Goal: Task Accomplishment & Management: Use online tool/utility

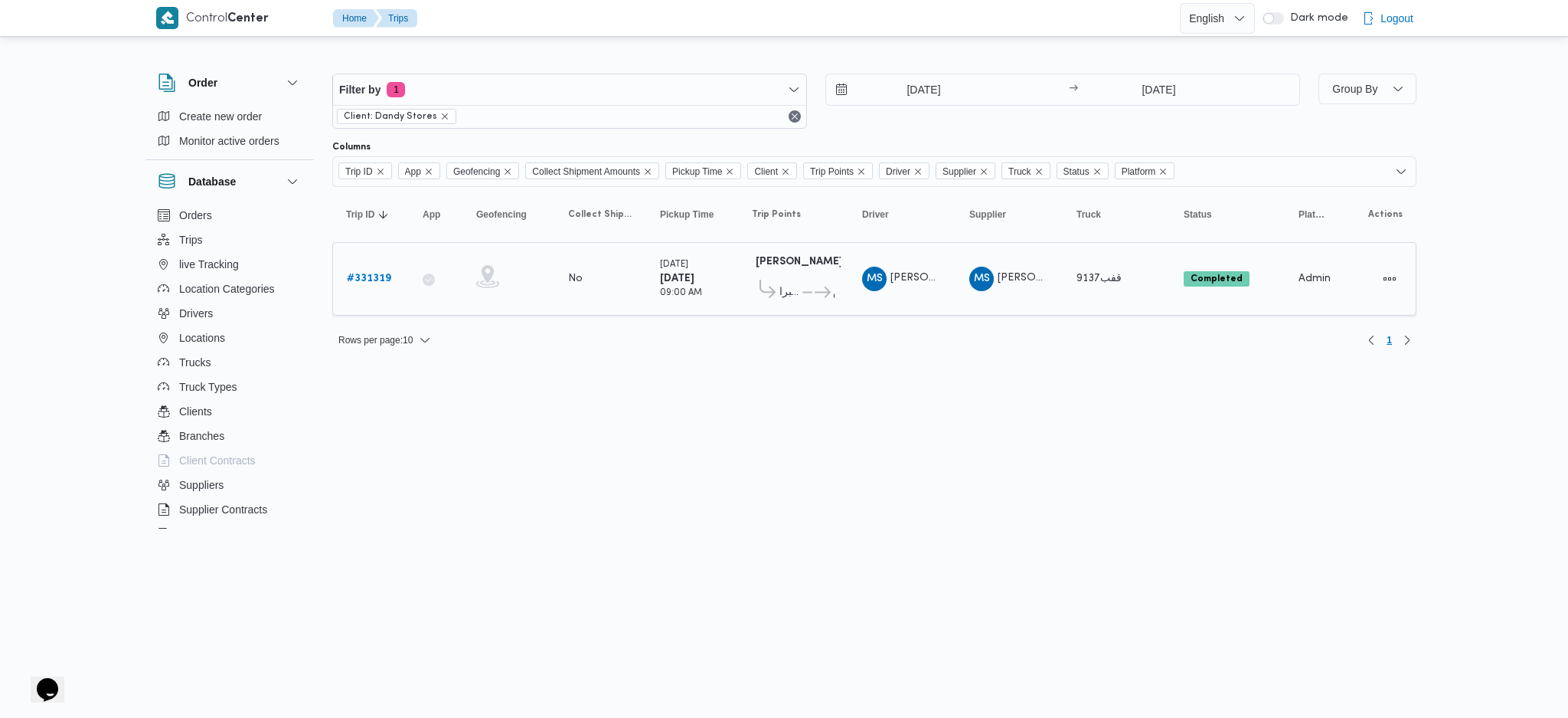
click at [334, 288] on td "Trip ID # 331319" at bounding box center [370, 278] width 76 height 73
click at [363, 275] on b "# 331319" at bounding box center [369, 278] width 44 height 10
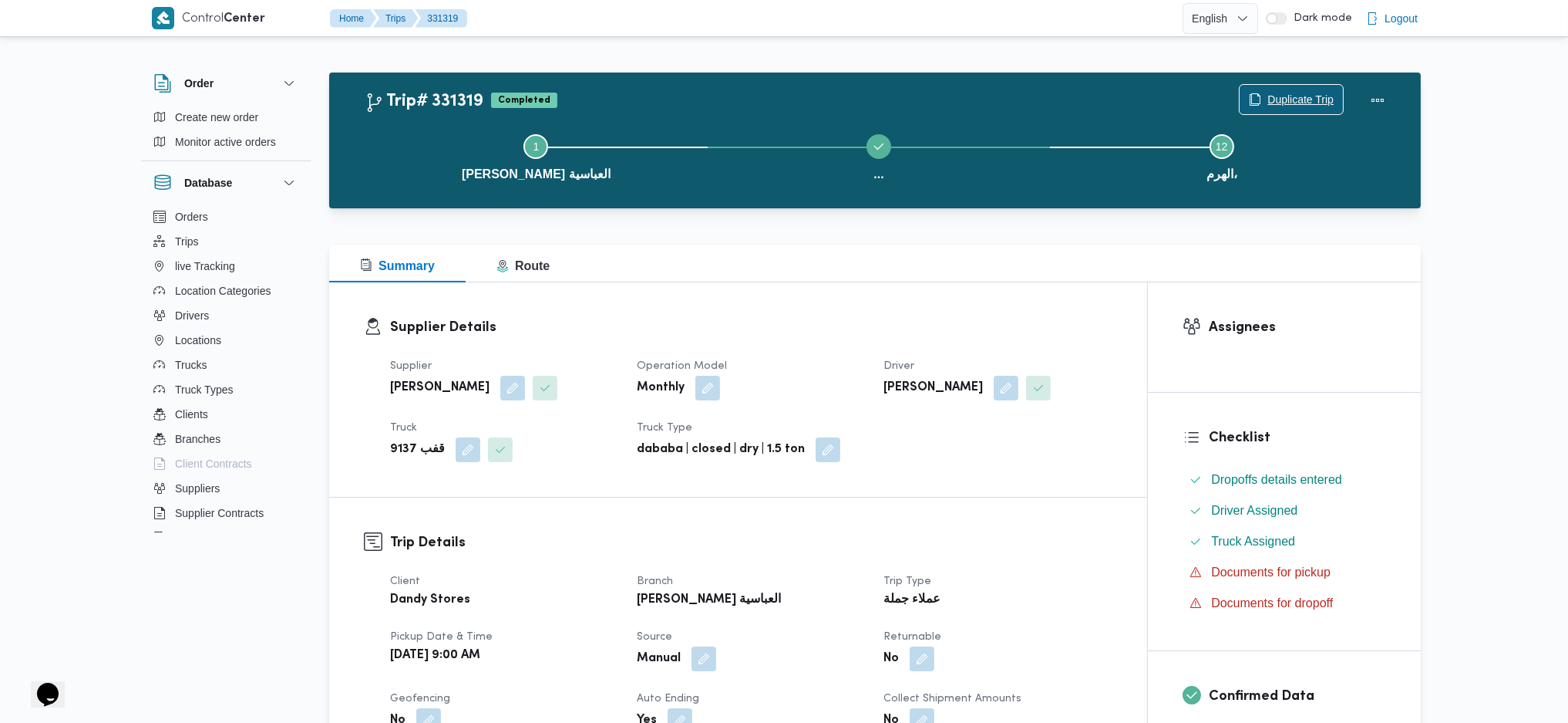
click at [1266, 90] on span "Duplicate Trip" at bounding box center [1292, 99] width 103 height 29
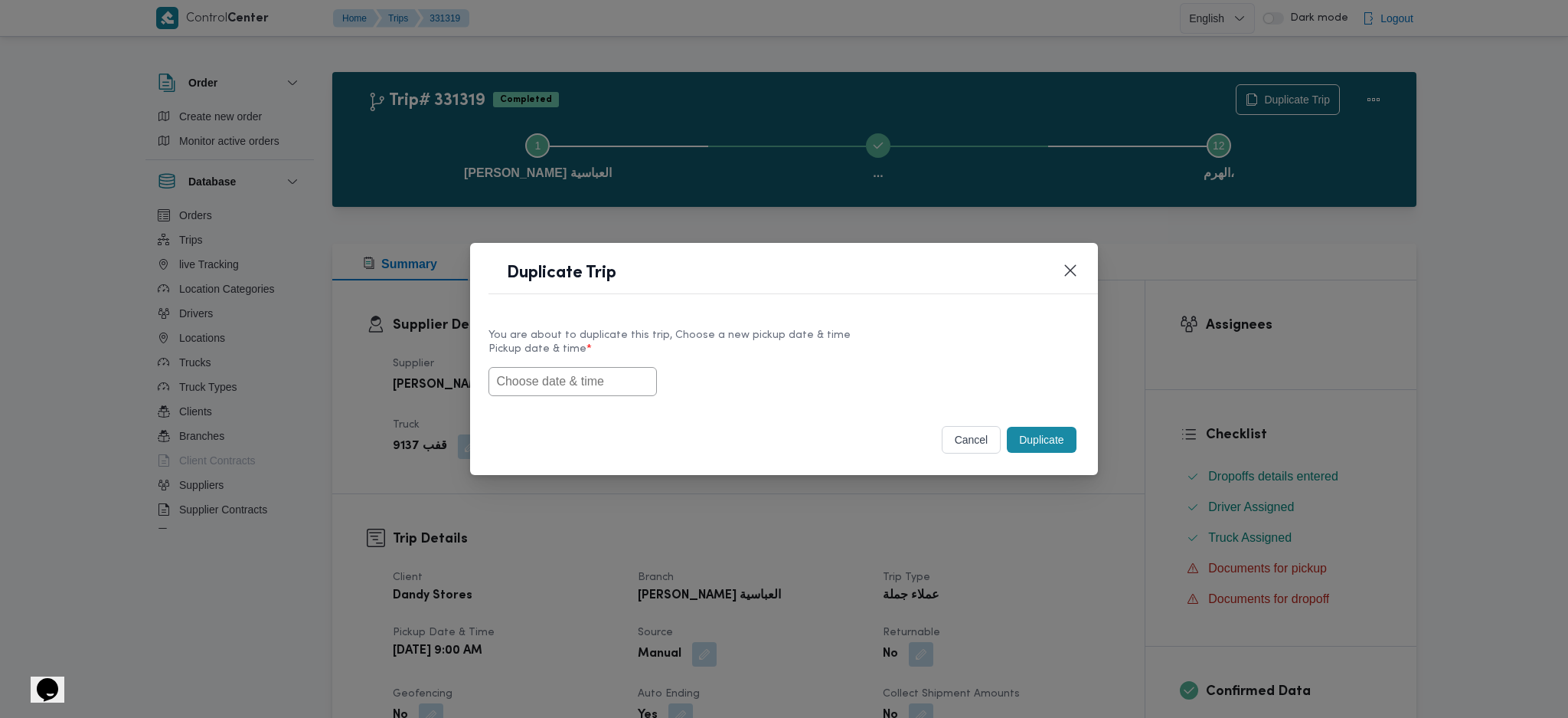
click at [607, 379] on input "text" at bounding box center [573, 382] width 168 height 29
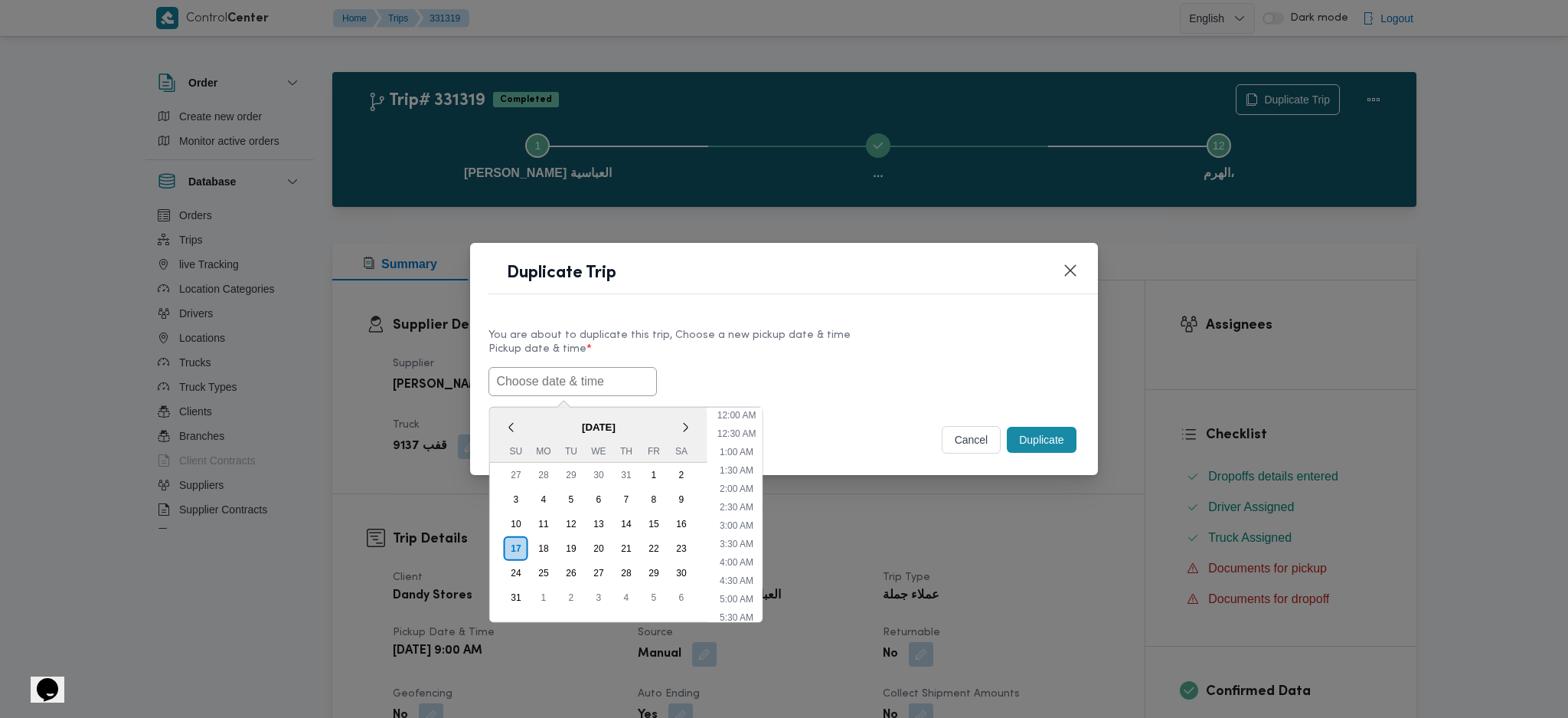
scroll to position [456, 0]
click at [541, 540] on div "18" at bounding box center [544, 548] width 29 height 29
type input "[DATE] 9:00AM"
click at [570, 380] on input "[DATE] 9:00AM" at bounding box center [573, 382] width 168 height 29
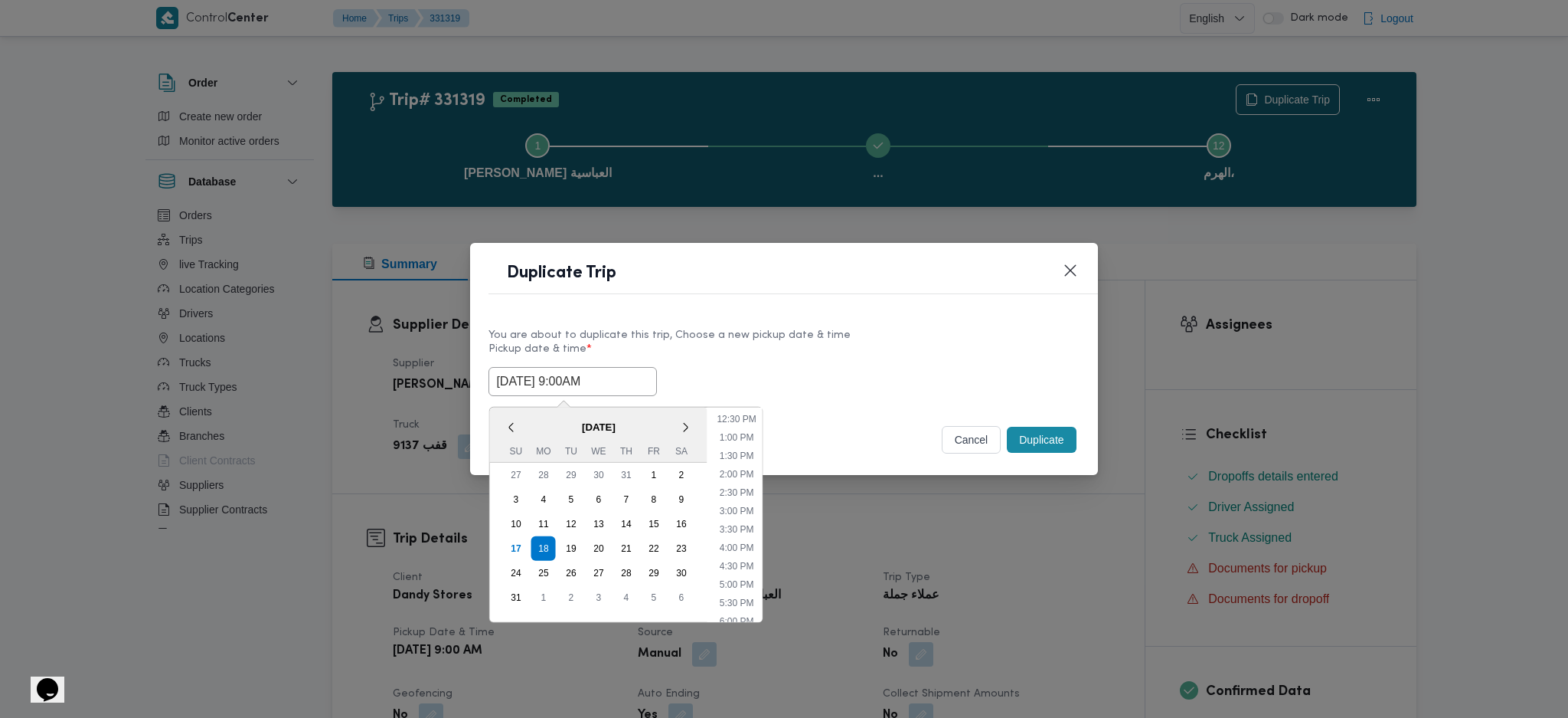
click at [570, 380] on input "[DATE] 9:00AM" at bounding box center [573, 382] width 168 height 29
click at [1062, 441] on button "Duplicate" at bounding box center [1041, 439] width 69 height 26
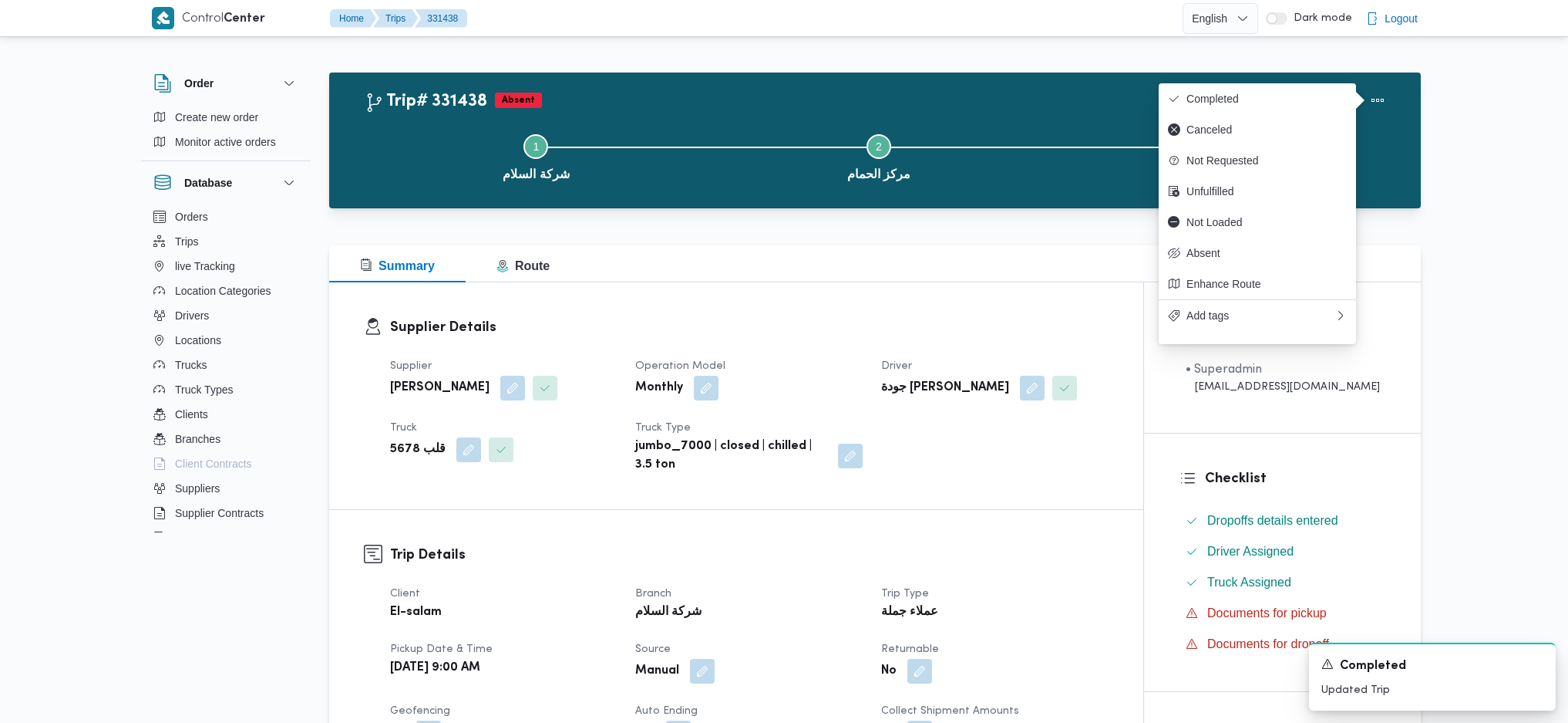
click at [706, 248] on div "Summary Route" at bounding box center [874, 264] width 1091 height 37
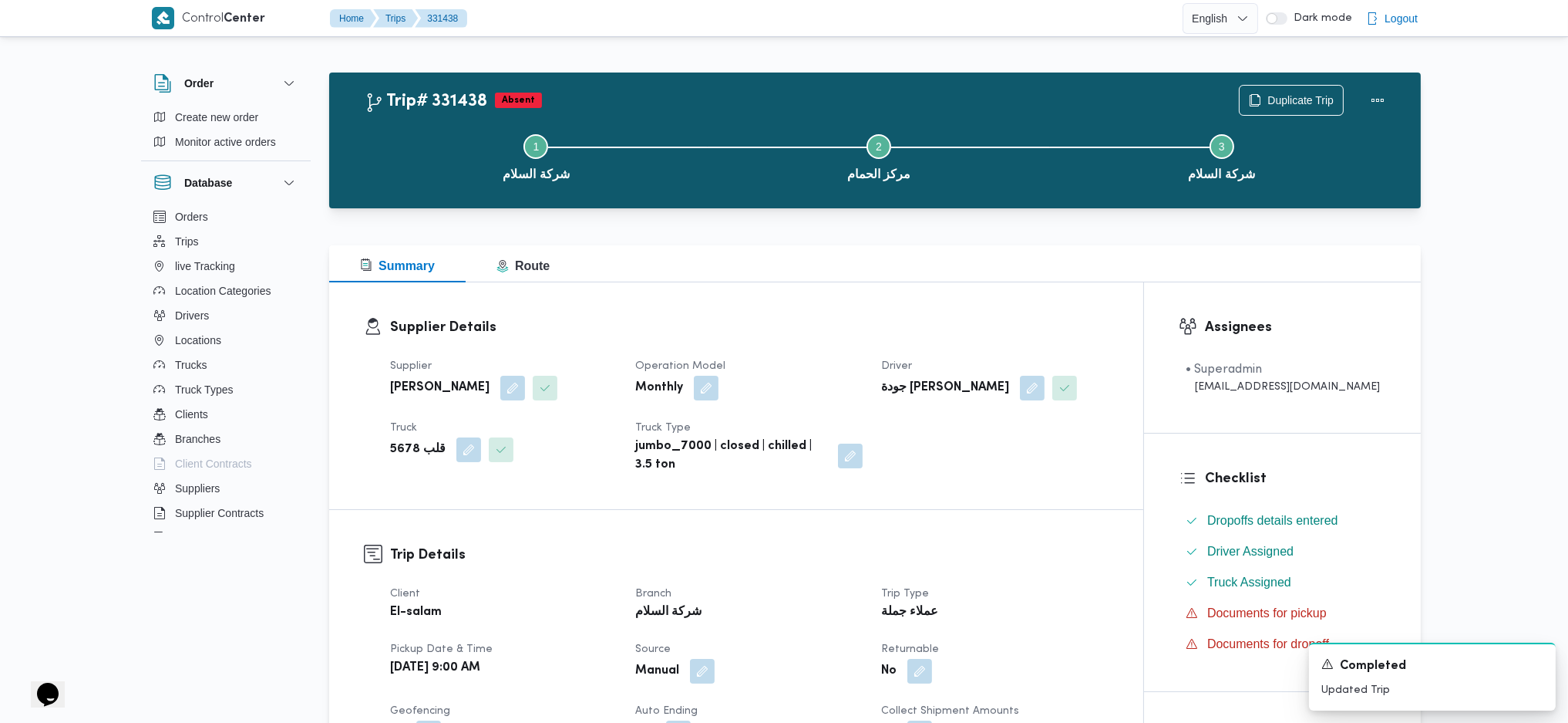
click at [1351, 87] on div "Duplicate Trip" at bounding box center [1316, 100] width 173 height 50
click at [1303, 95] on span "Duplicate Trip" at bounding box center [1301, 99] width 66 height 18
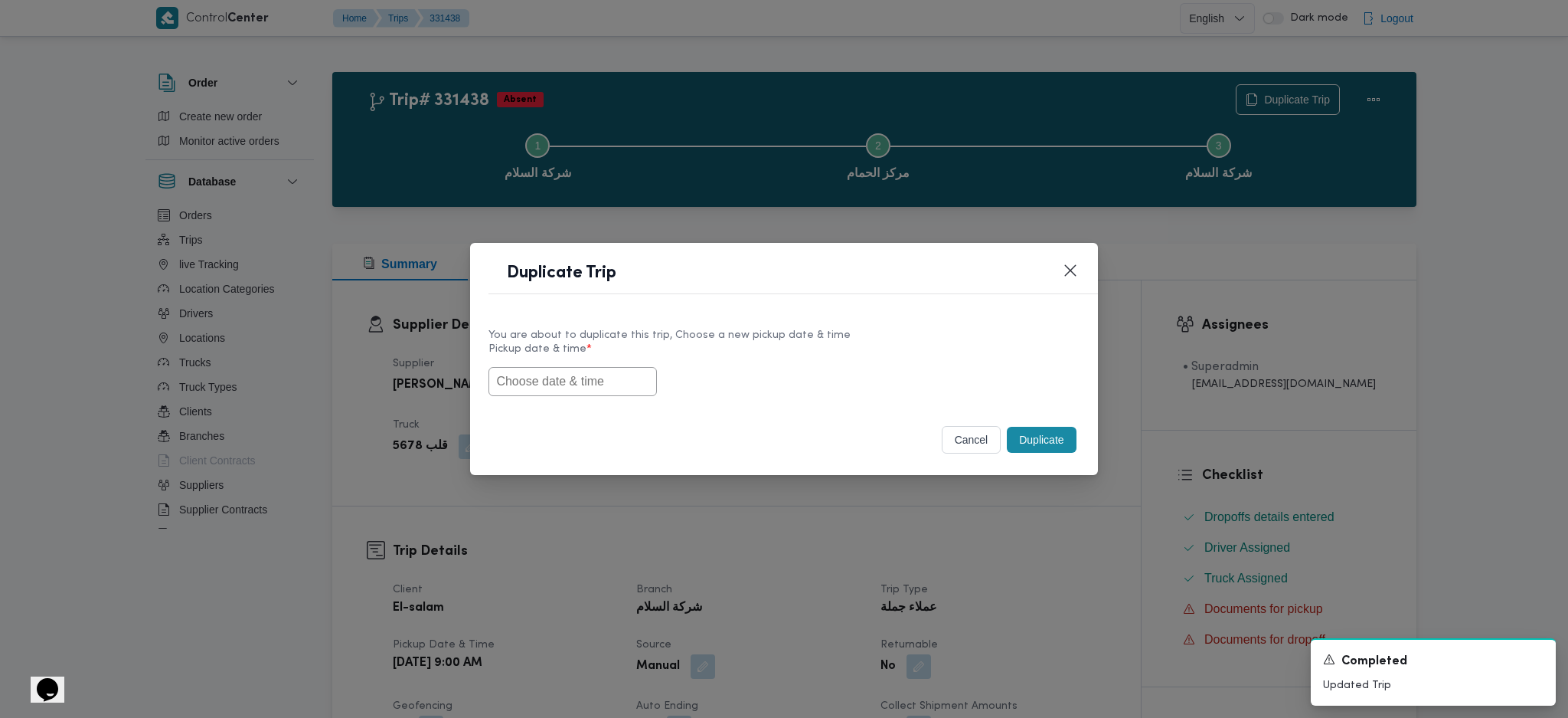
click at [574, 384] on input "text" at bounding box center [573, 382] width 168 height 29
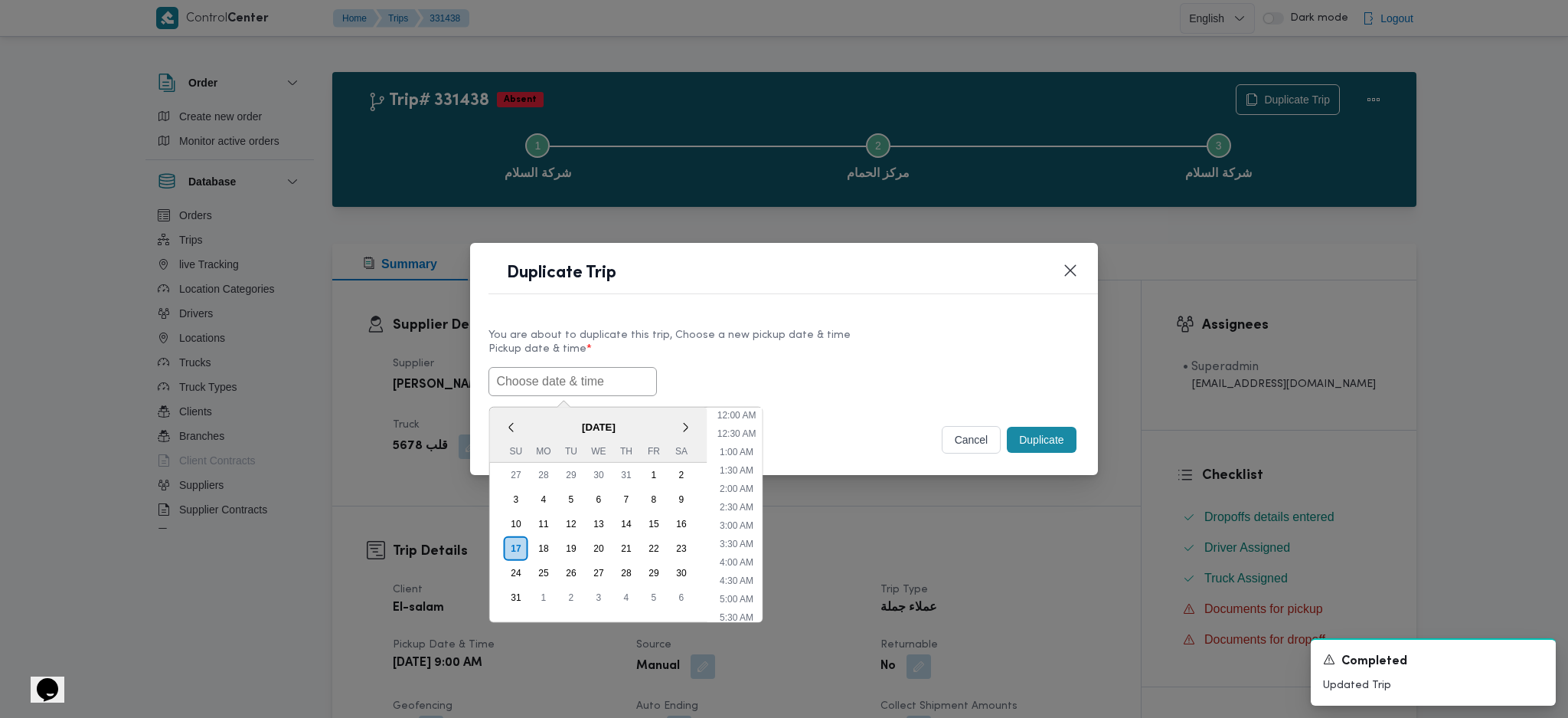
paste input "[DATE] 9:00AM"
type input "[DATE] 9:00AM"
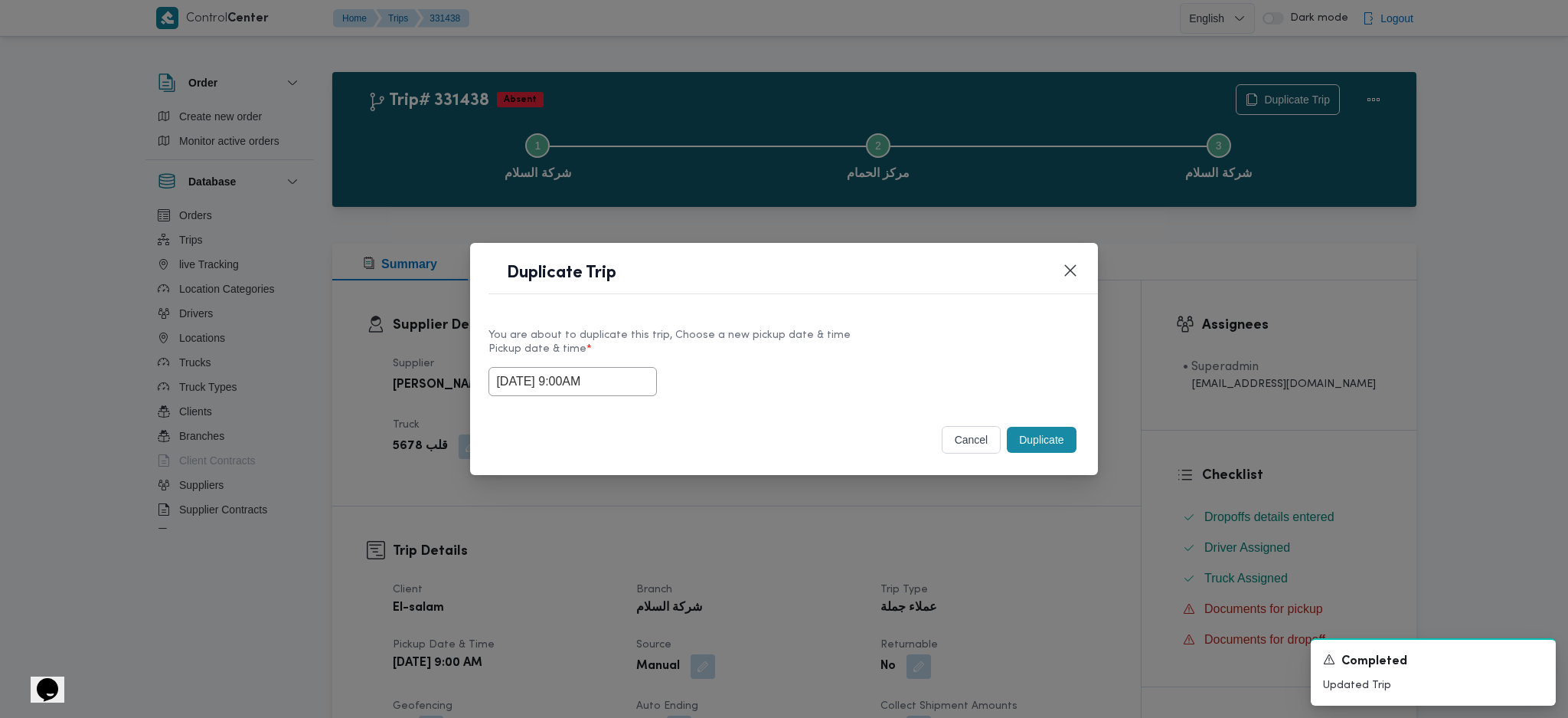
click at [1040, 440] on button "Duplicate" at bounding box center [1041, 439] width 69 height 26
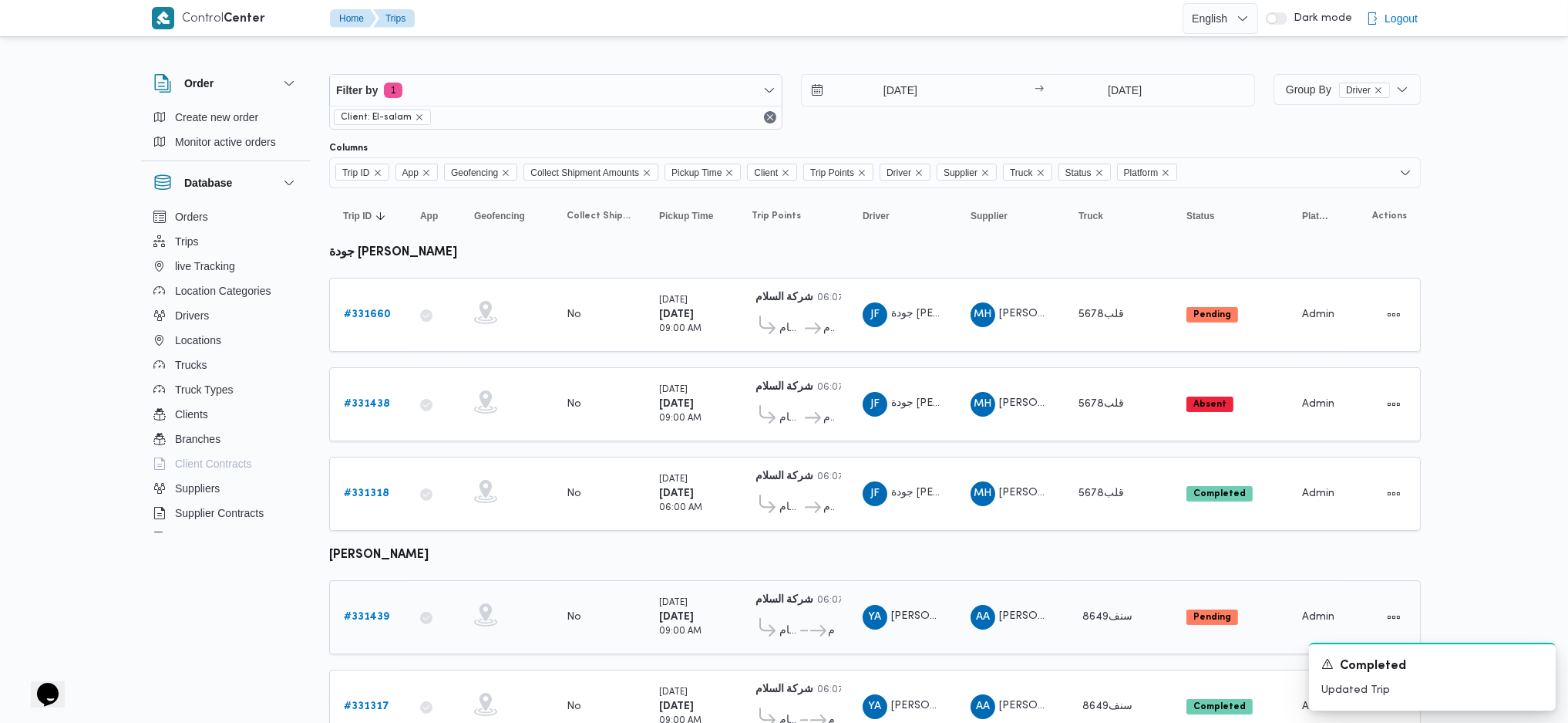
click at [355, 612] on b "# 331439" at bounding box center [367, 617] width 46 height 10
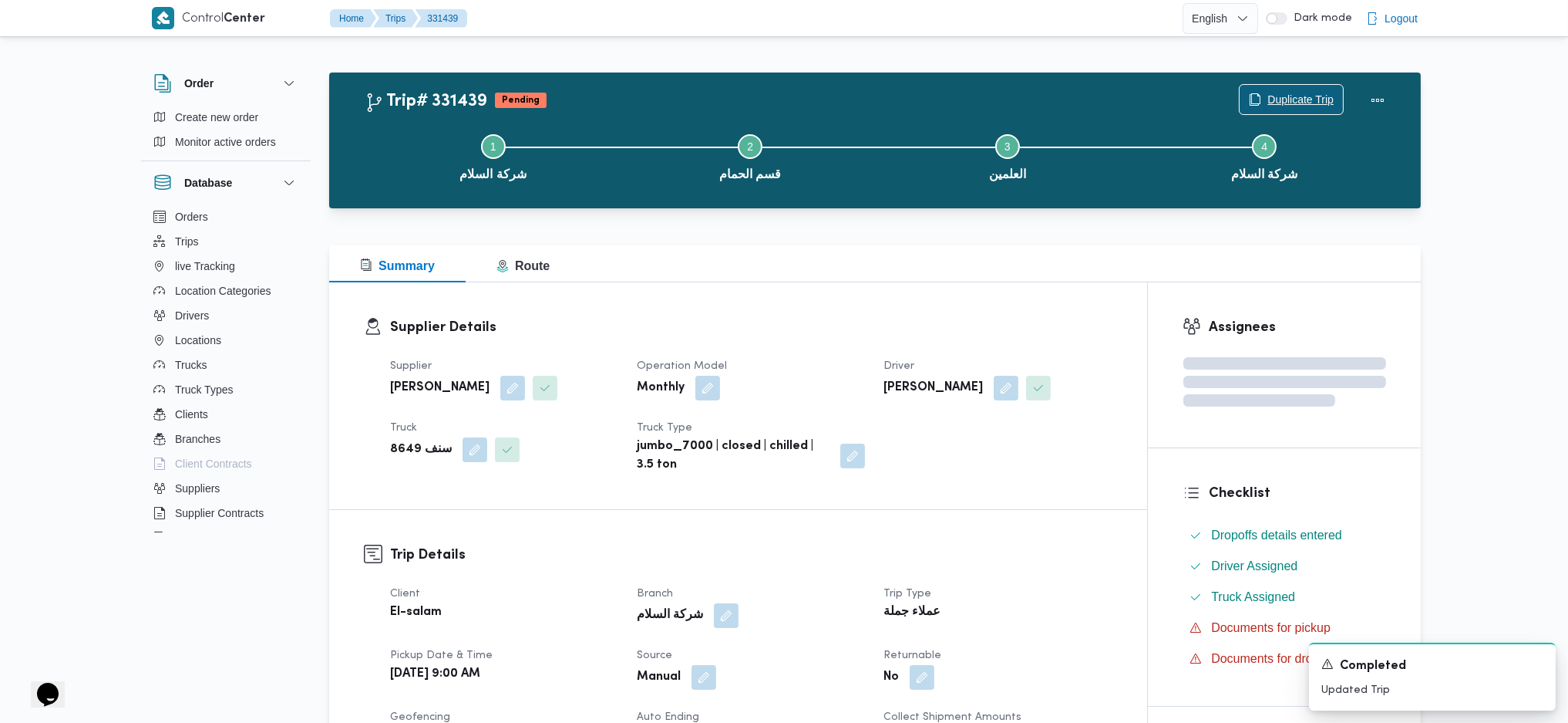
click at [1267, 96] on span "Duplicate Trip" at bounding box center [1301, 99] width 66 height 18
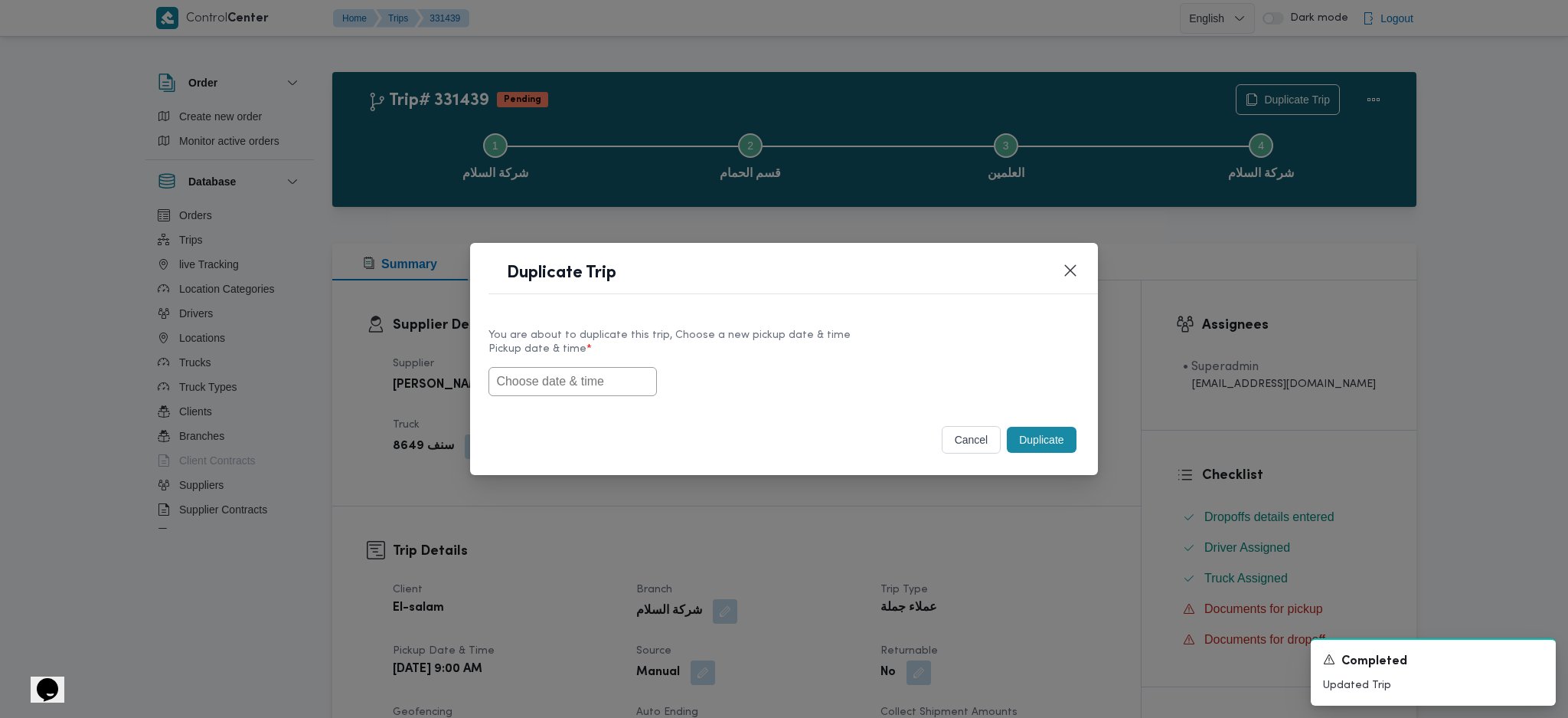
click at [604, 382] on input "text" at bounding box center [573, 382] width 168 height 29
paste input "[DATE] 9:00AM"
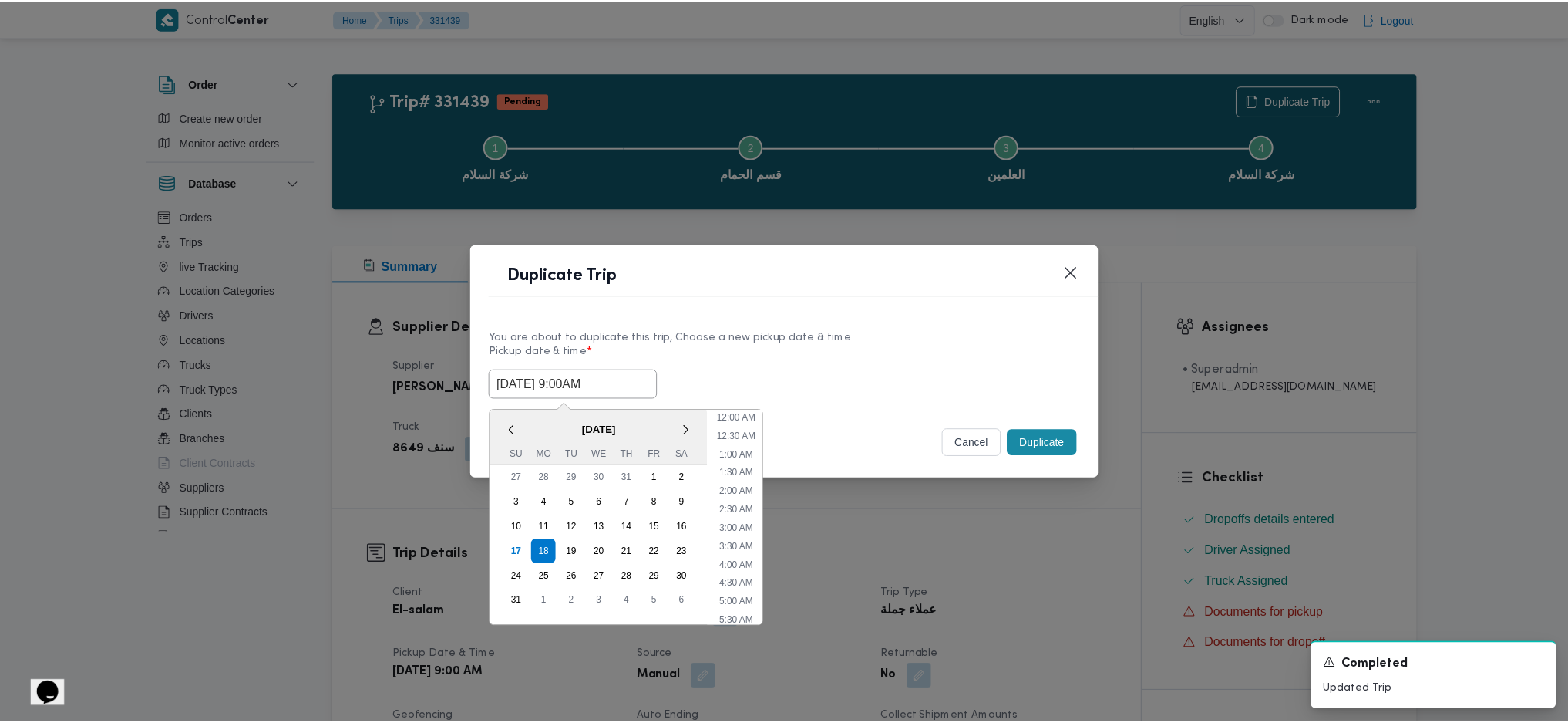
scroll to position [459, 0]
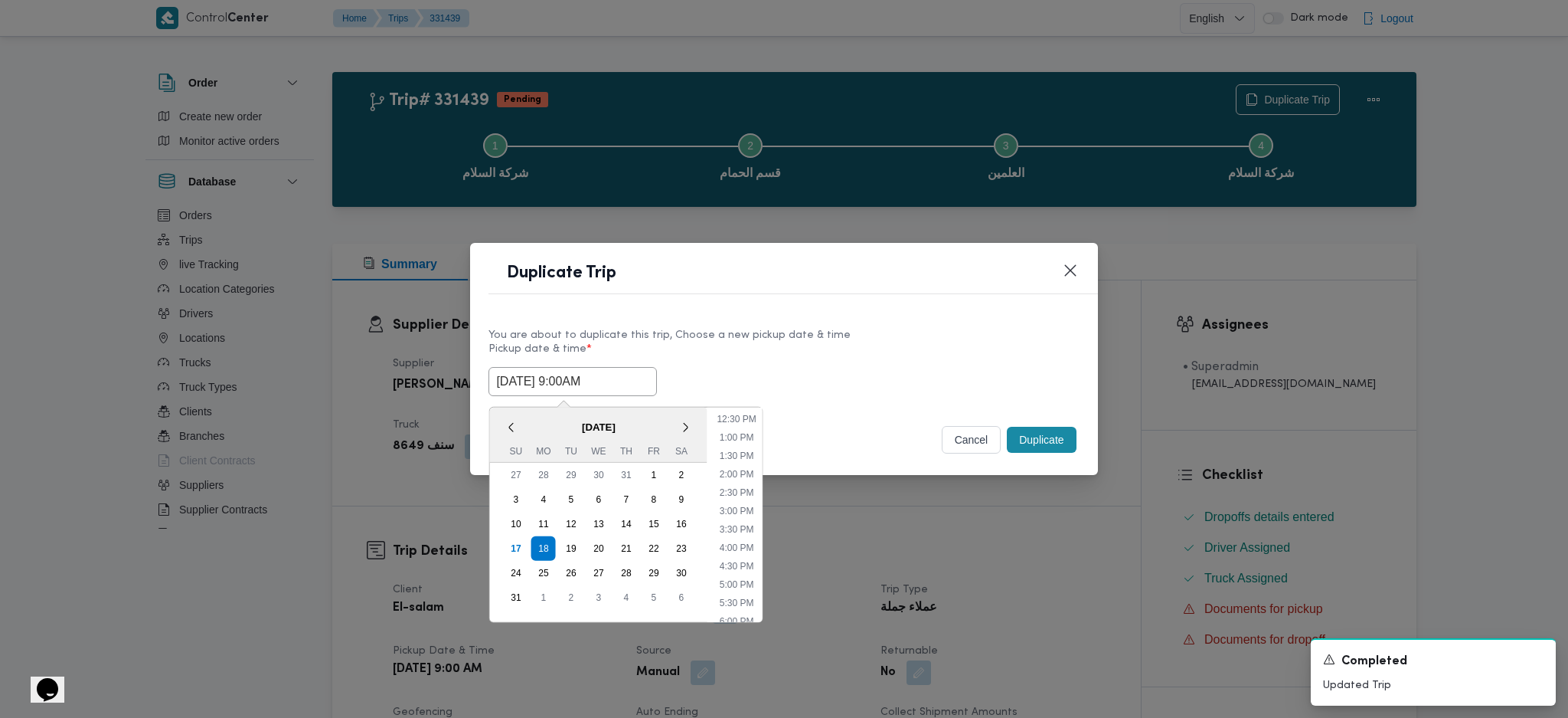
type input "[DATE] 9:00AM"
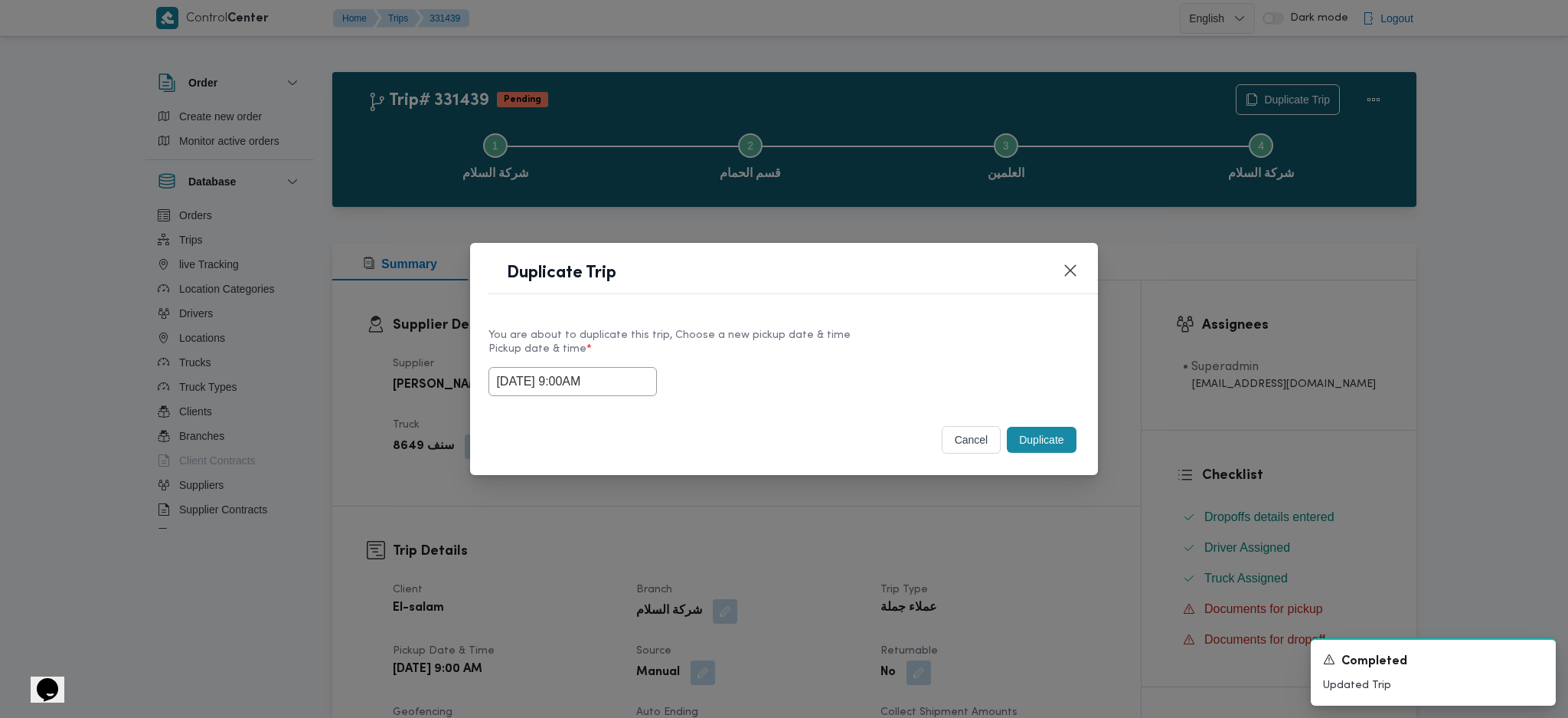
drag, startPoint x: 1050, startPoint y: 430, endPoint x: 1028, endPoint y: 595, distance: 166.5
click at [1050, 433] on button "Duplicate" at bounding box center [1041, 439] width 69 height 26
click at [1026, 595] on div "Duplicate Trip You are about to duplicate this trip, Choose a new pickup date &…" at bounding box center [784, 359] width 1568 height 718
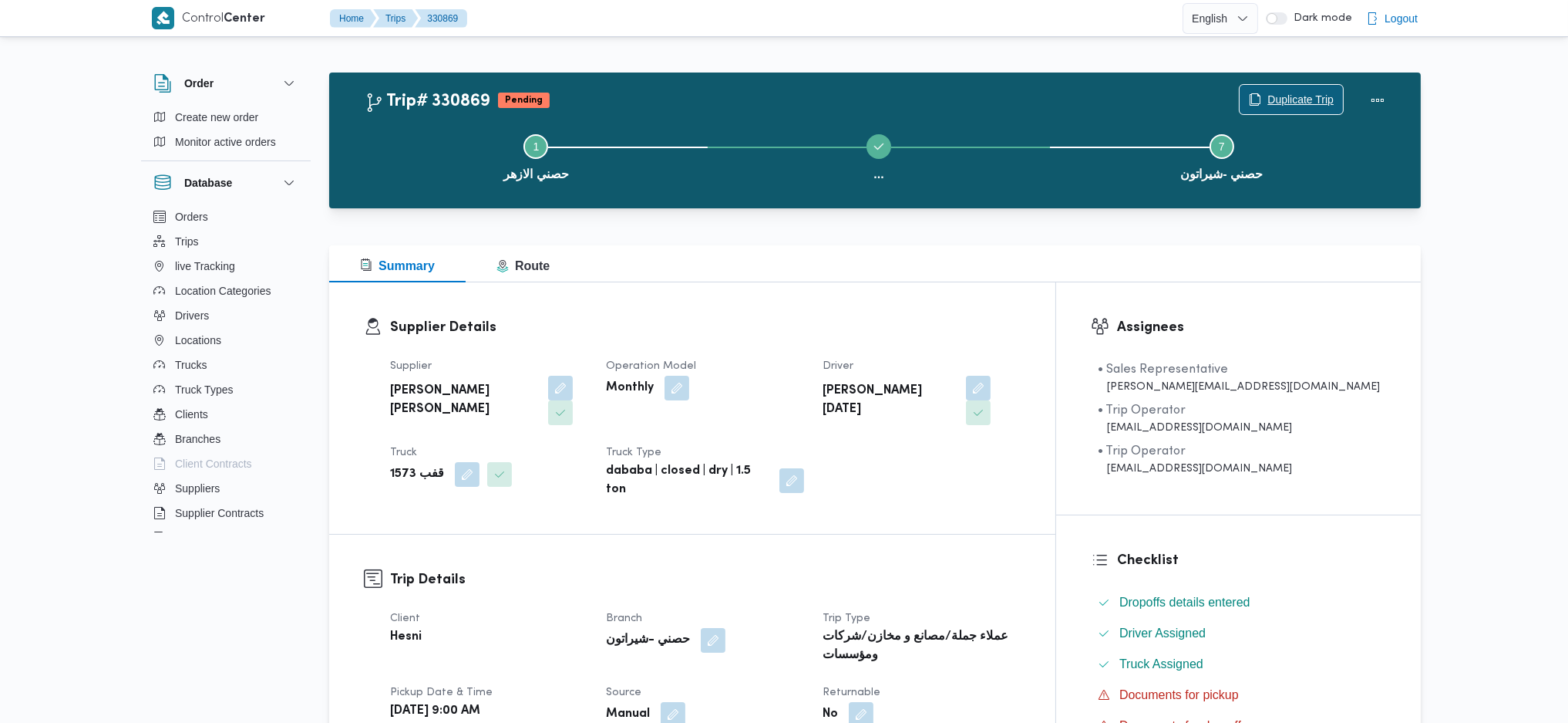
click at [1275, 98] on span "Duplicate Trip" at bounding box center [1301, 99] width 66 height 18
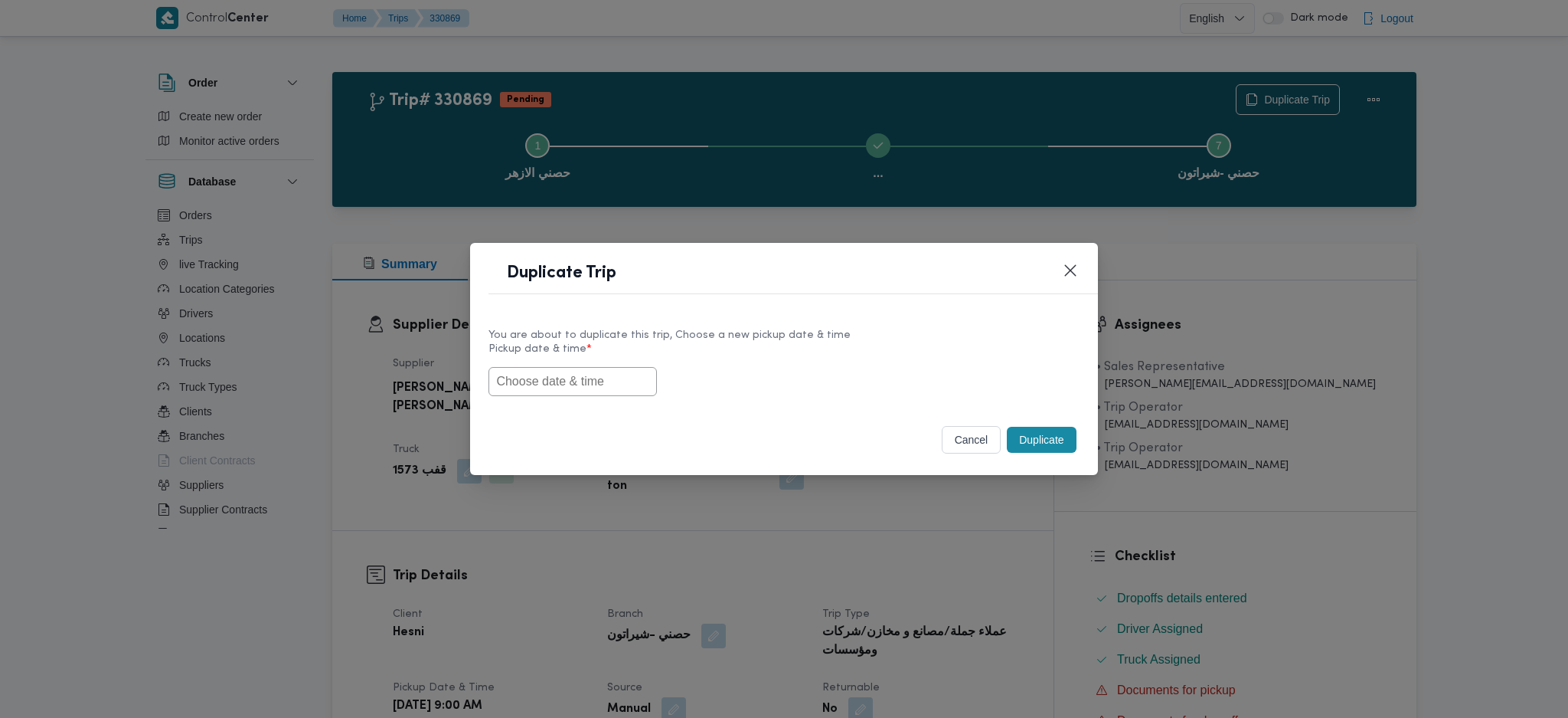
click at [610, 388] on input "text" at bounding box center [573, 382] width 168 height 29
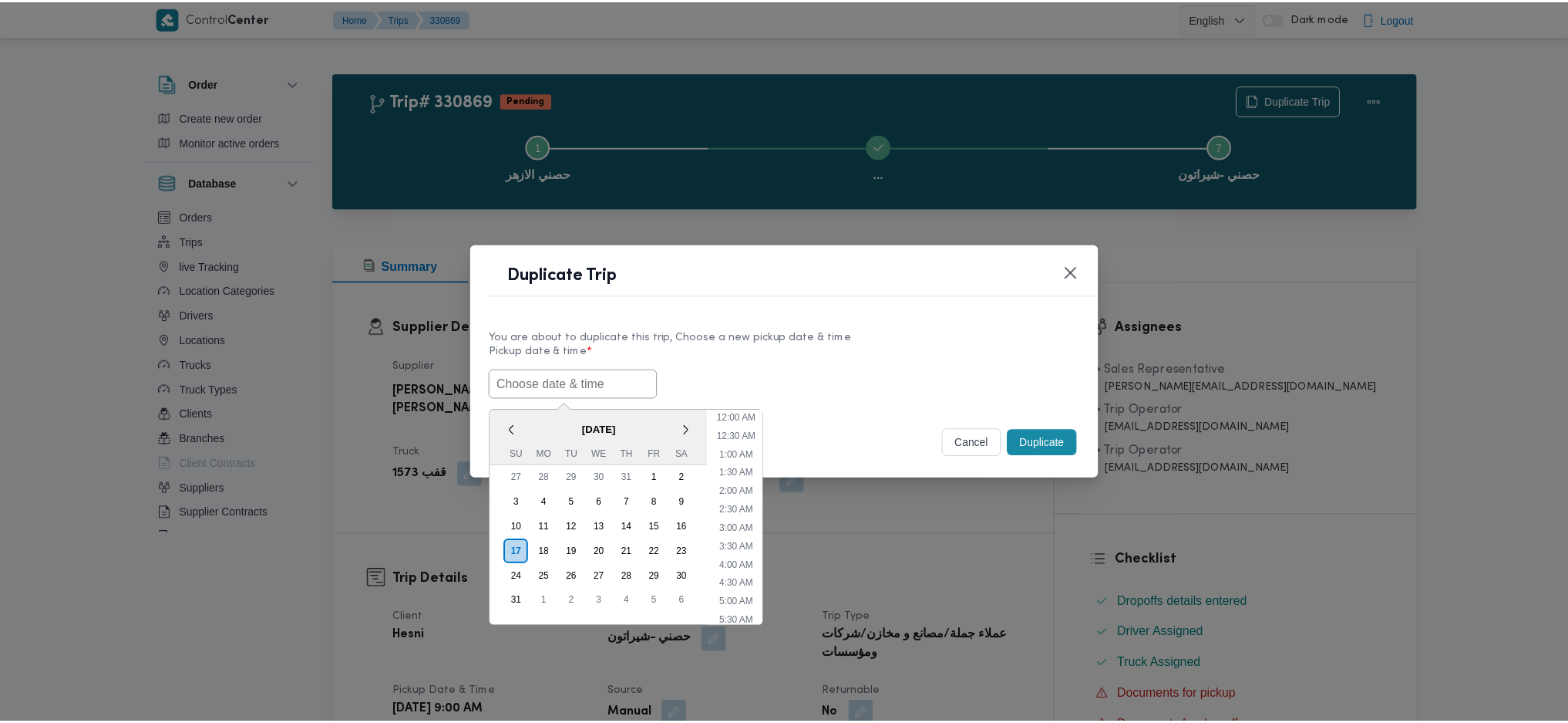
scroll to position [459, 0]
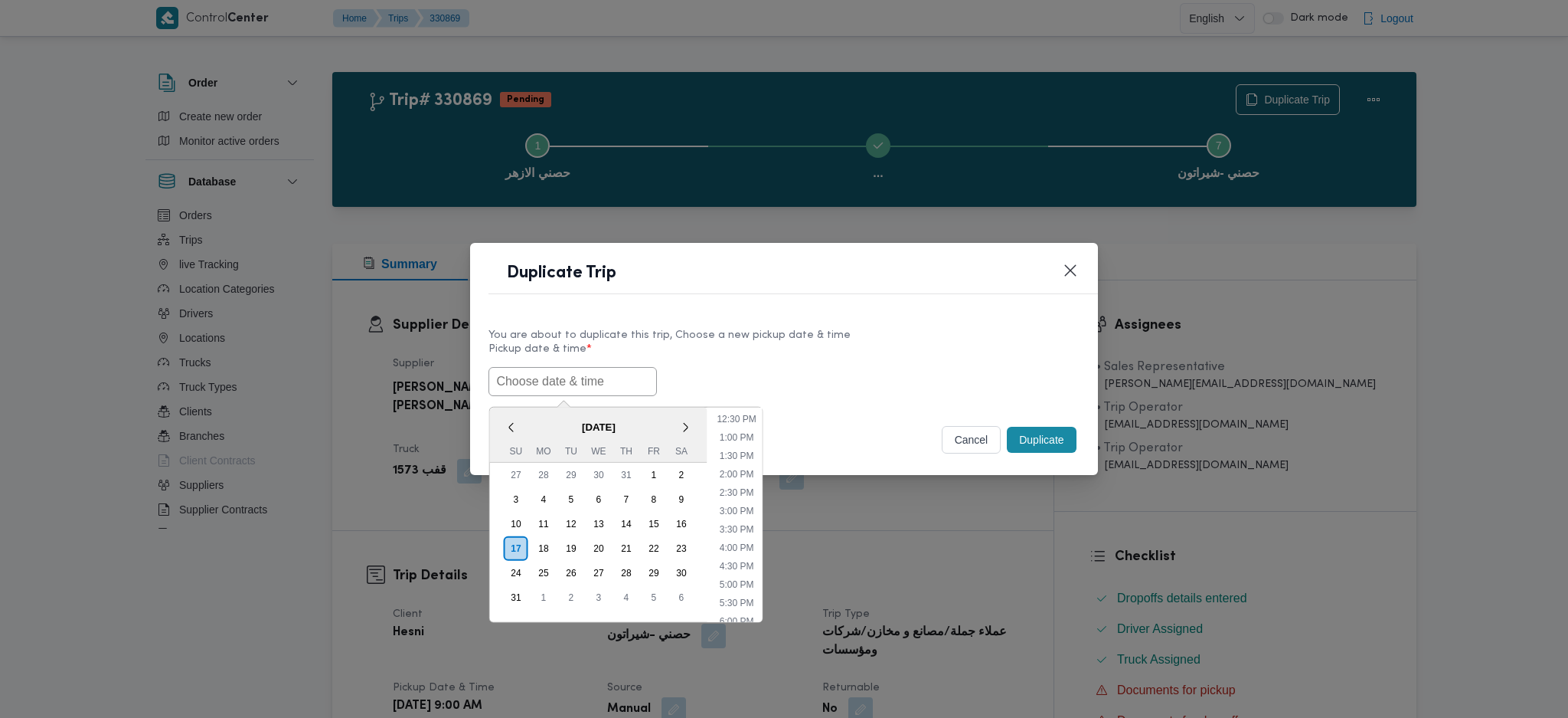
paste input "[DATE] 9:00AM"
type input "[DATE] 9:00AM"
click at [976, 441] on button "cancel" at bounding box center [972, 440] width 60 height 28
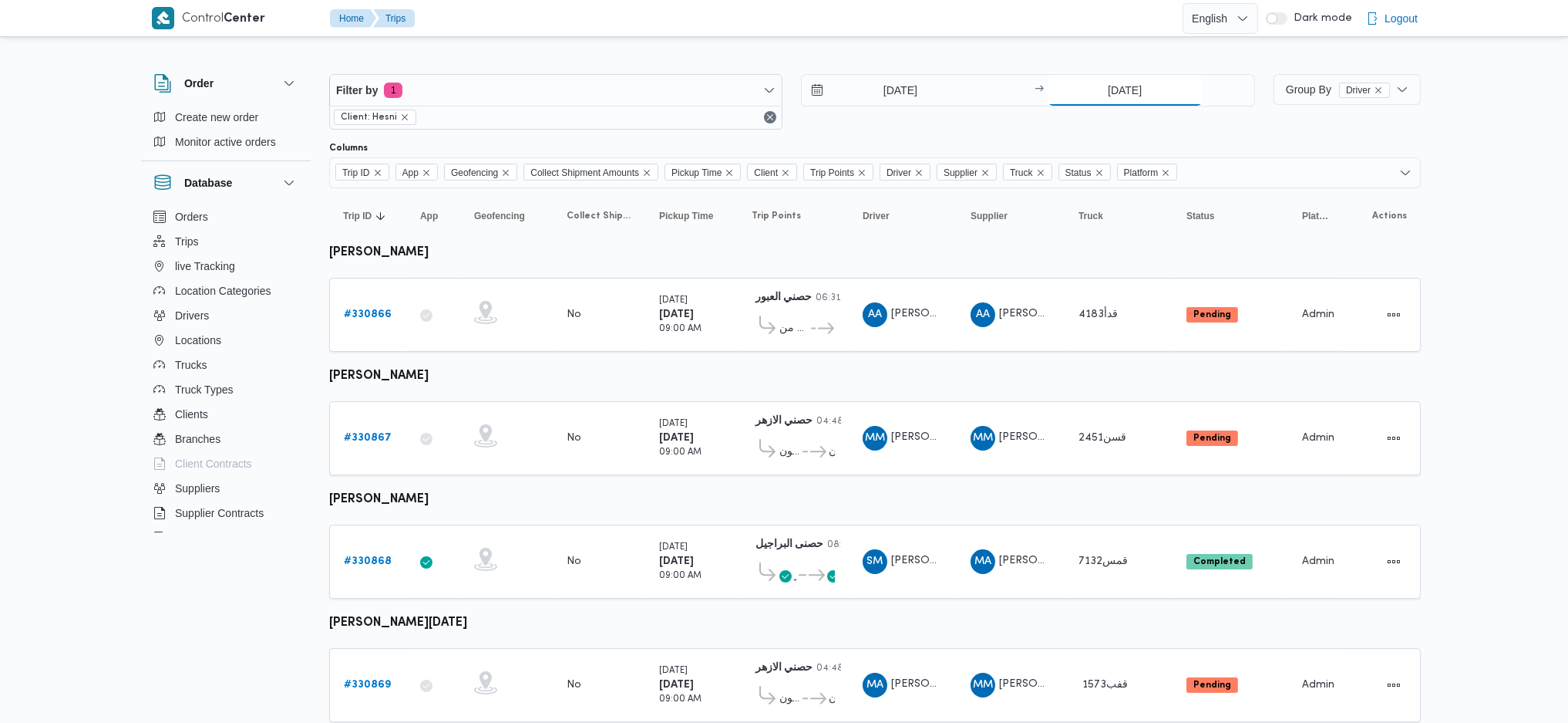
click at [1123, 94] on input "[DATE]" at bounding box center [1125, 90] width 154 height 31
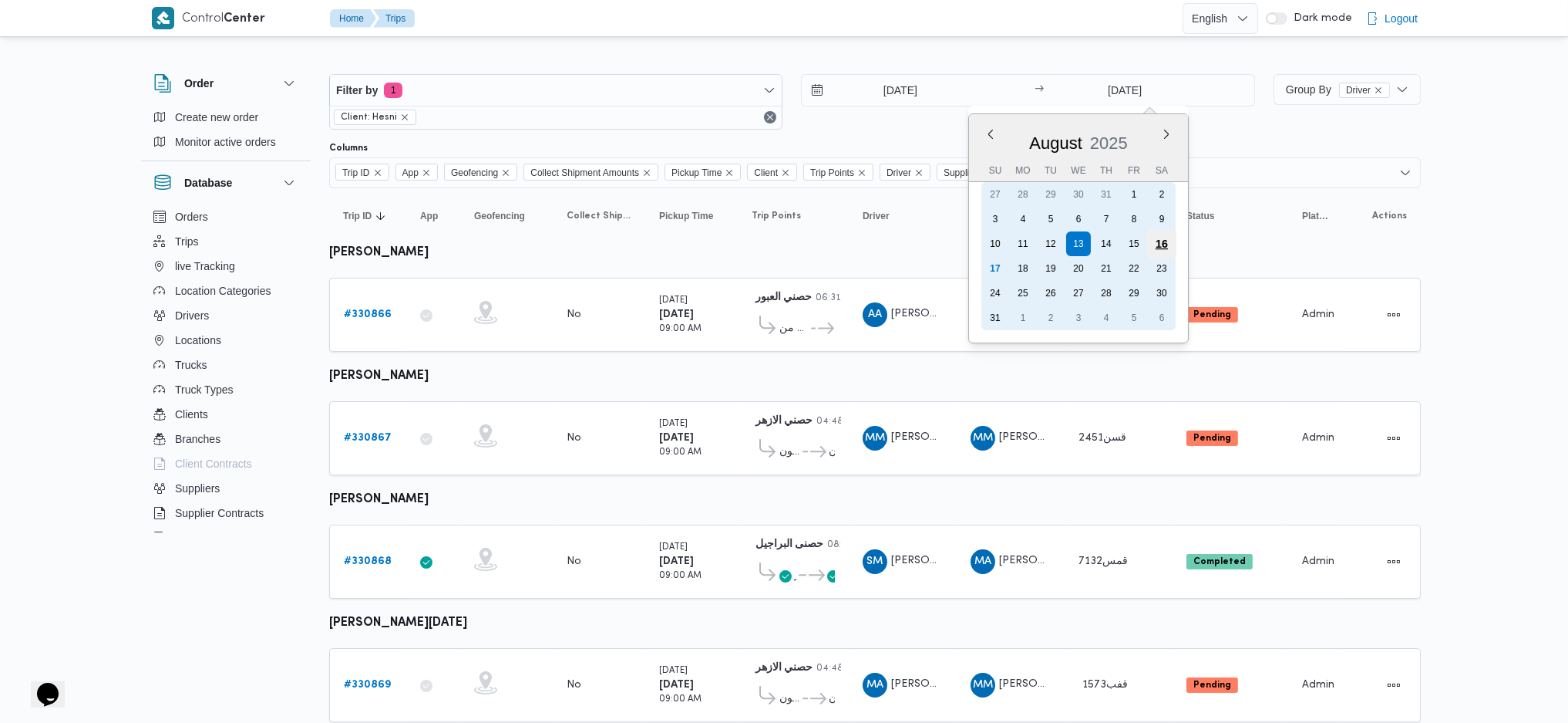
click at [1161, 241] on div "16" at bounding box center [1161, 243] width 29 height 29
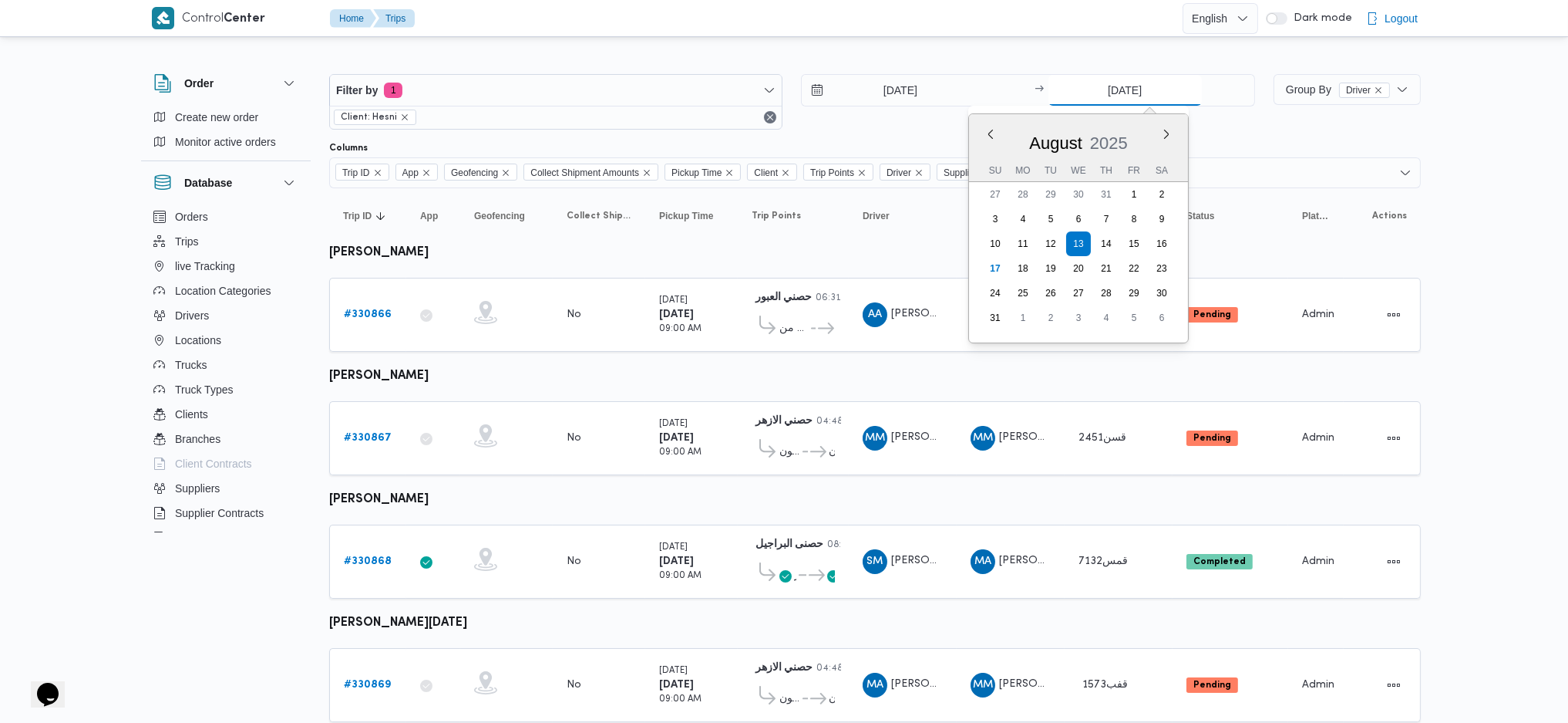
type input "16/8/2025"
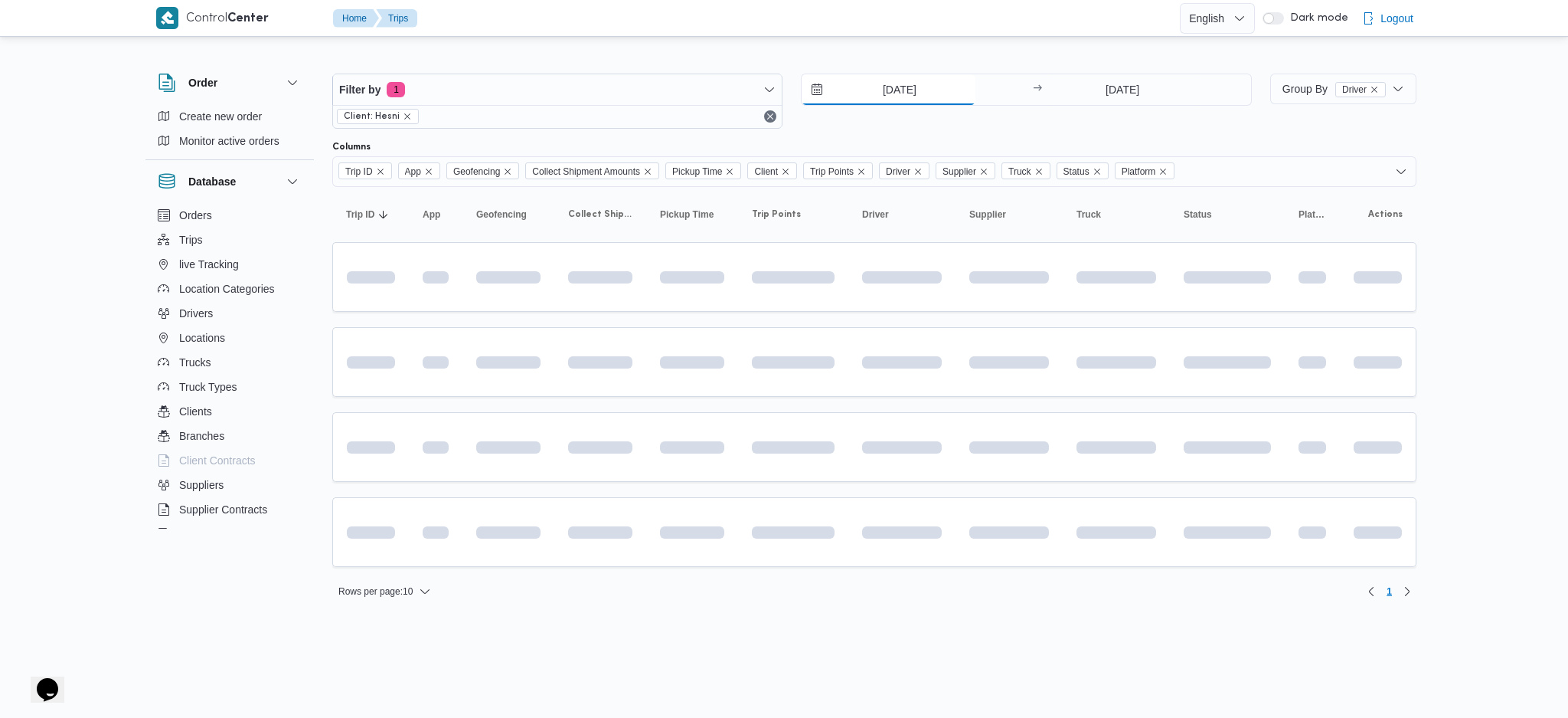
click at [888, 87] on input "13/8/2025" at bounding box center [889, 90] width 174 height 31
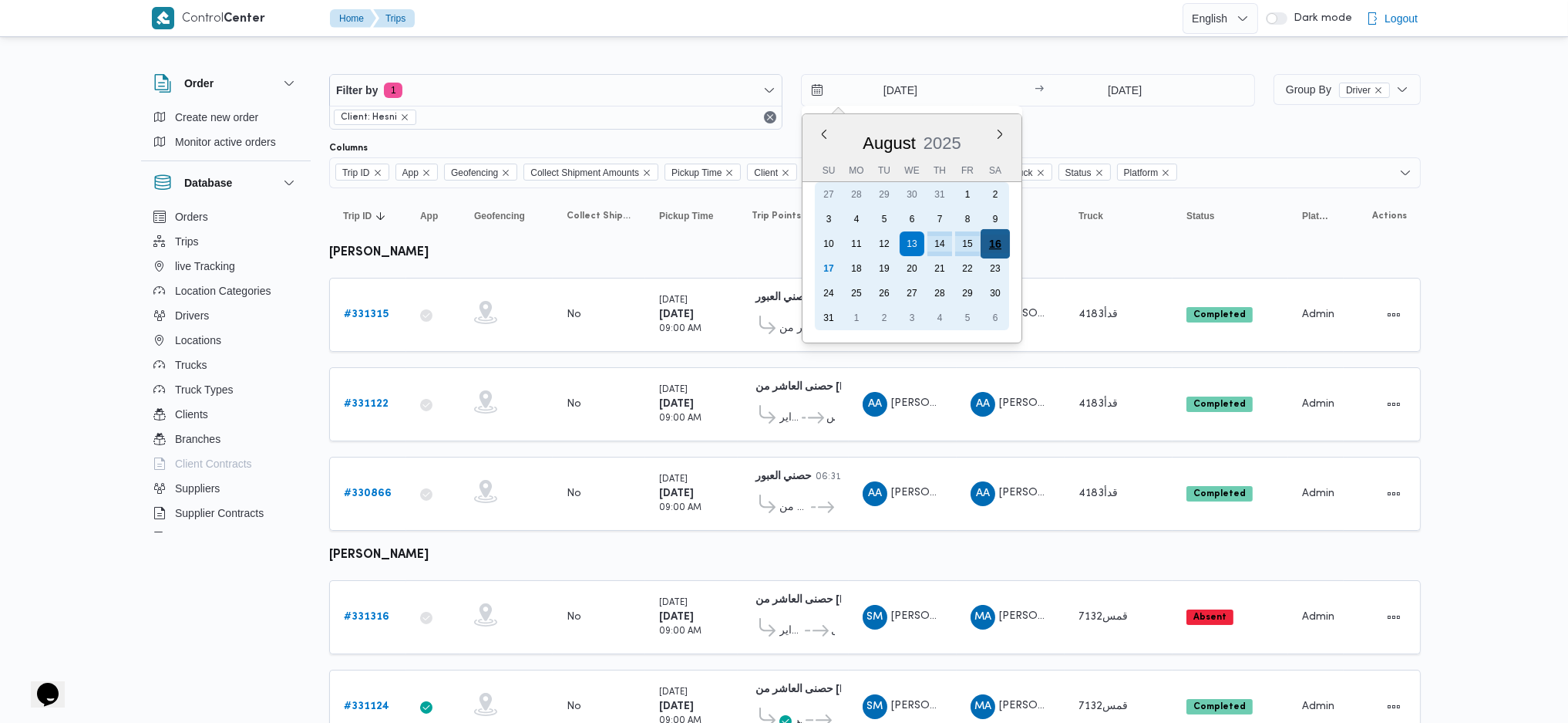
click at [1002, 247] on div "16" at bounding box center [995, 243] width 29 height 29
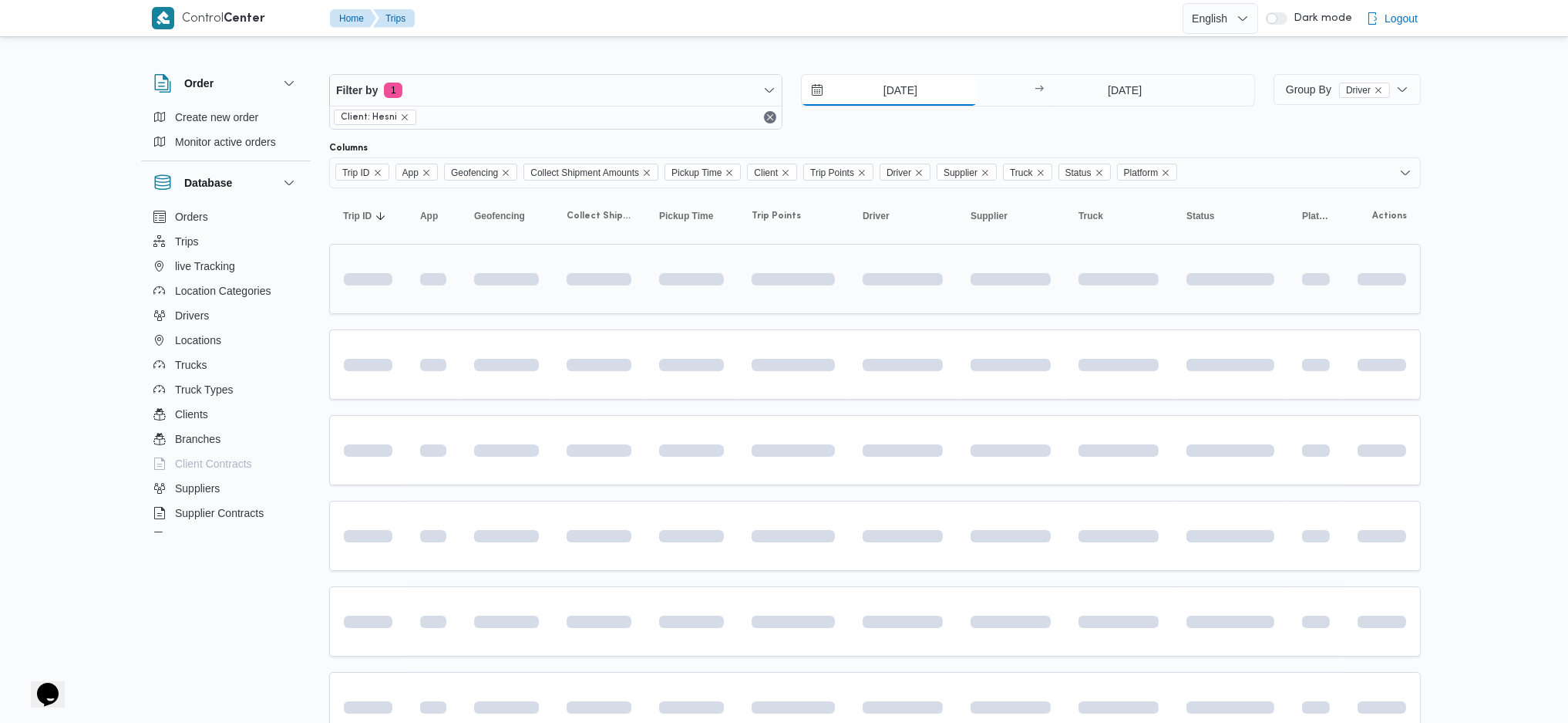
type input "16/8/2025"
click at [686, 431] on td at bounding box center [691, 450] width 92 height 70
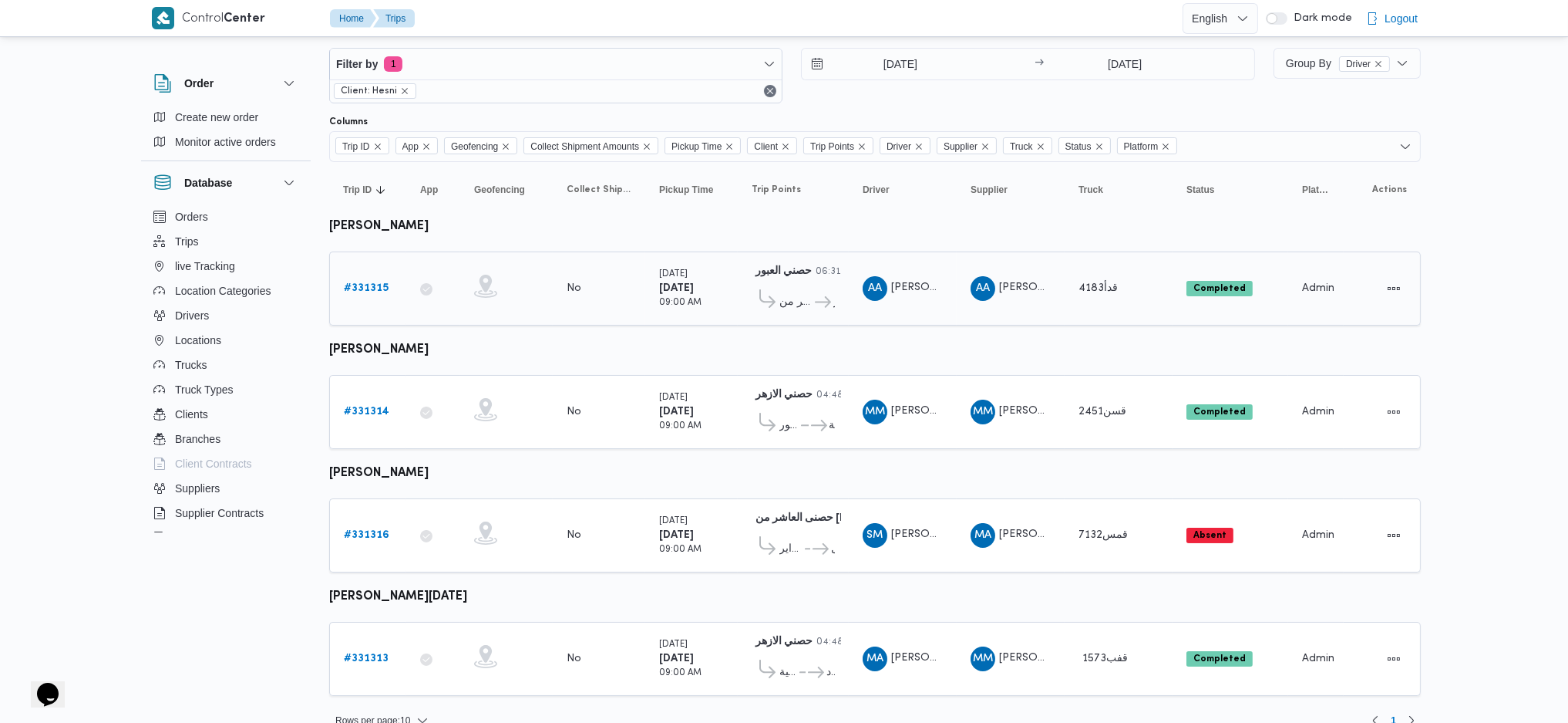
scroll to position [40, 0]
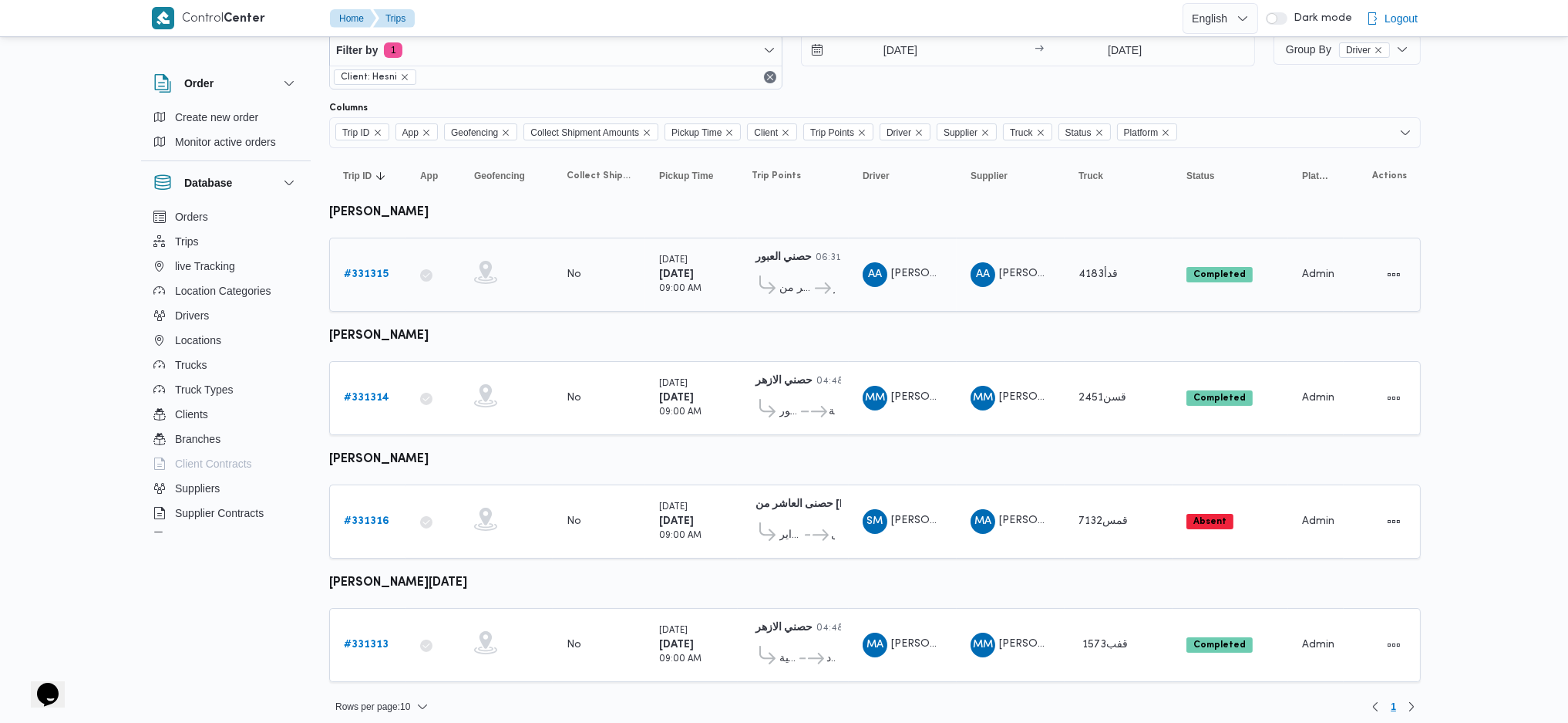
click at [372, 277] on b "# 331315" at bounding box center [367, 274] width 45 height 10
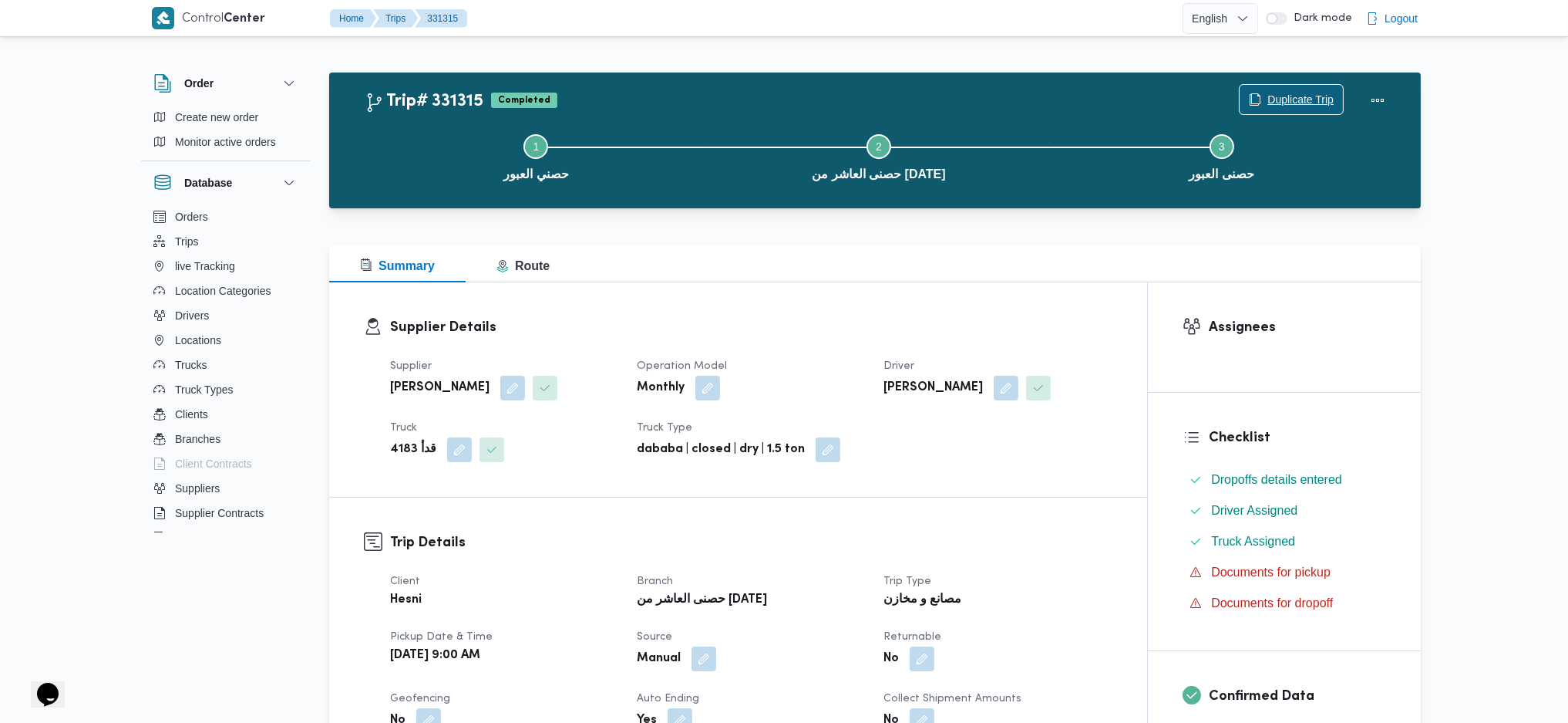
click at [1310, 90] on span "Duplicate Trip" at bounding box center [1292, 99] width 103 height 29
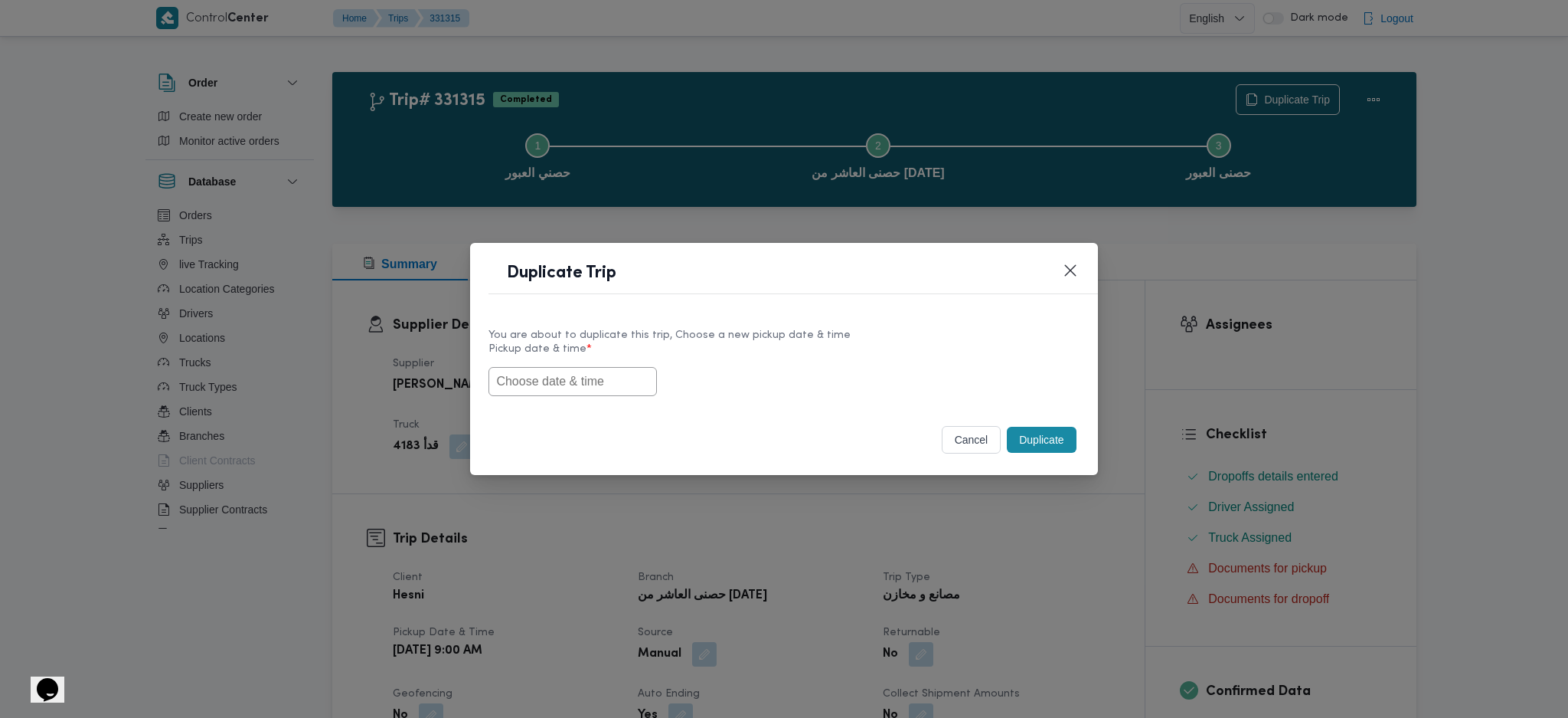
click at [600, 386] on input "text" at bounding box center [573, 382] width 168 height 29
paste input "[DATE] 9:00AM"
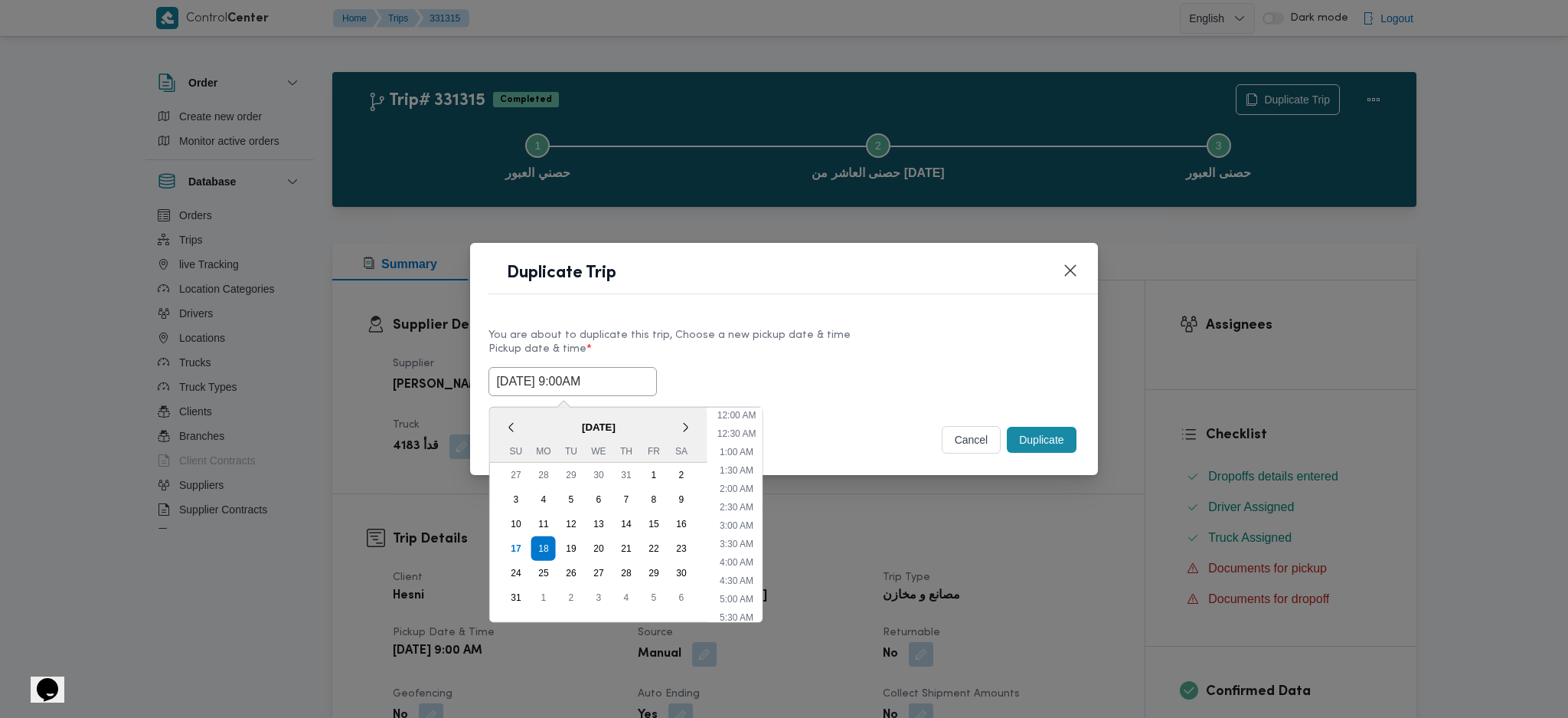
scroll to position [456, 0]
type input "[DATE] 9:00AM"
click at [1061, 438] on button "Duplicate" at bounding box center [1041, 439] width 69 height 26
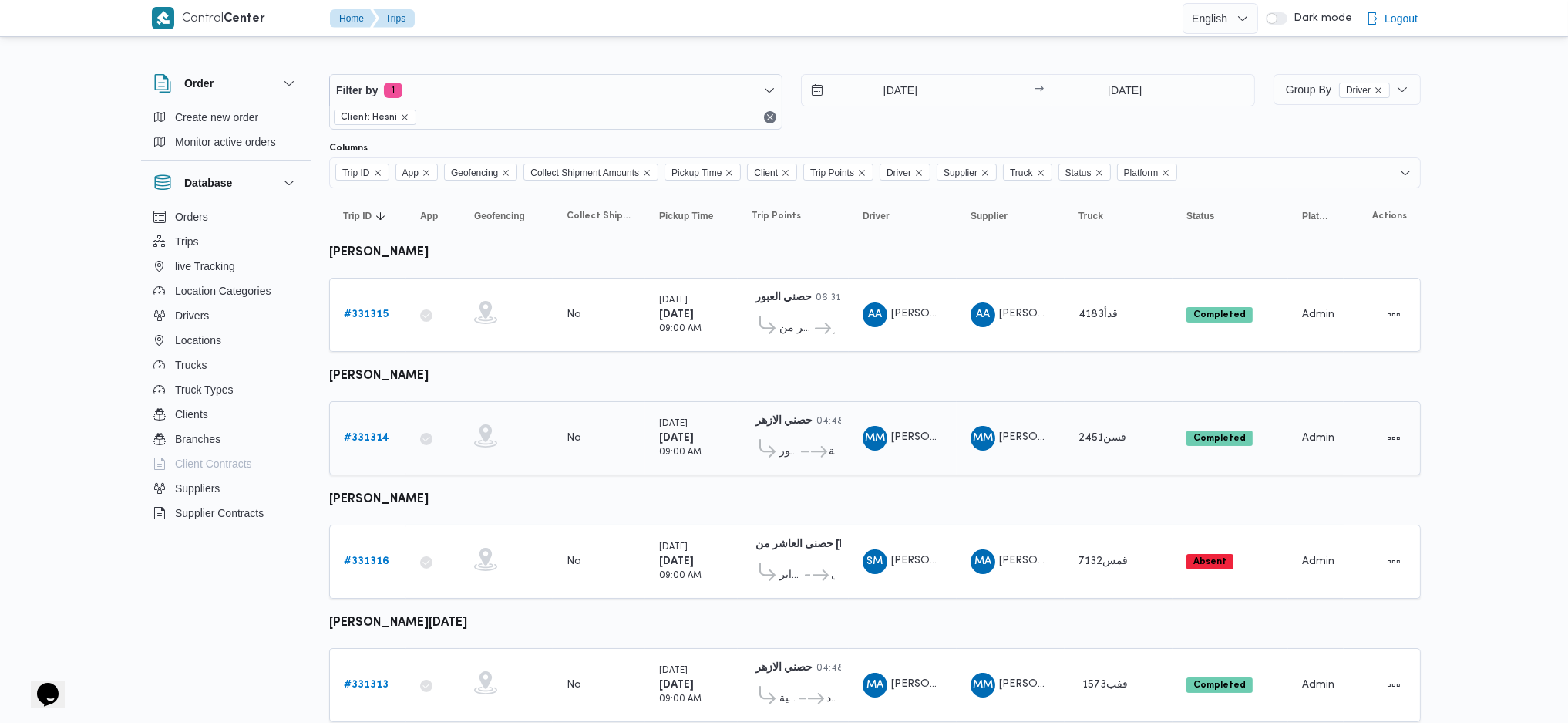
click at [364, 437] on b "# 331314" at bounding box center [367, 438] width 46 height 10
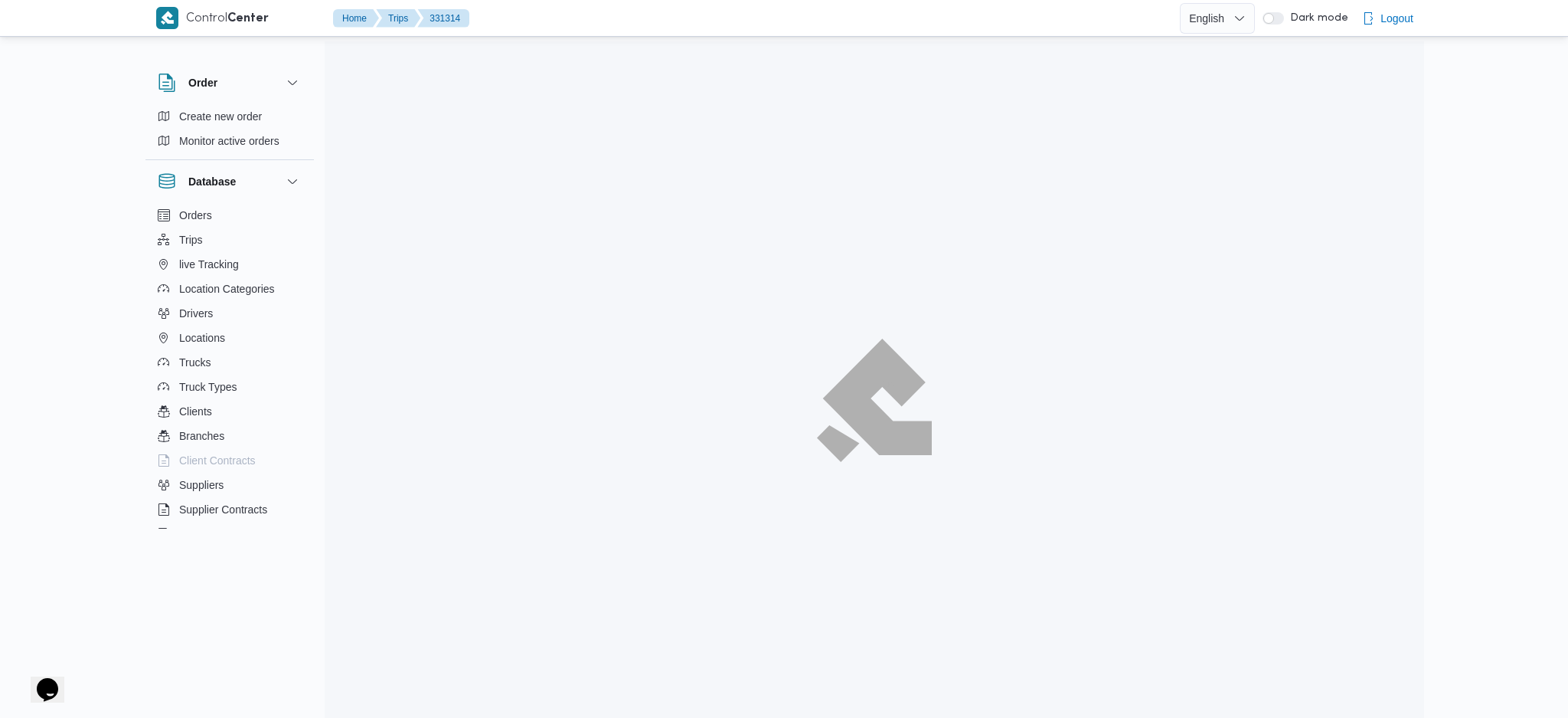
click at [1266, 92] on span "Duplicate Trip" at bounding box center [1297, 99] width 66 height 18
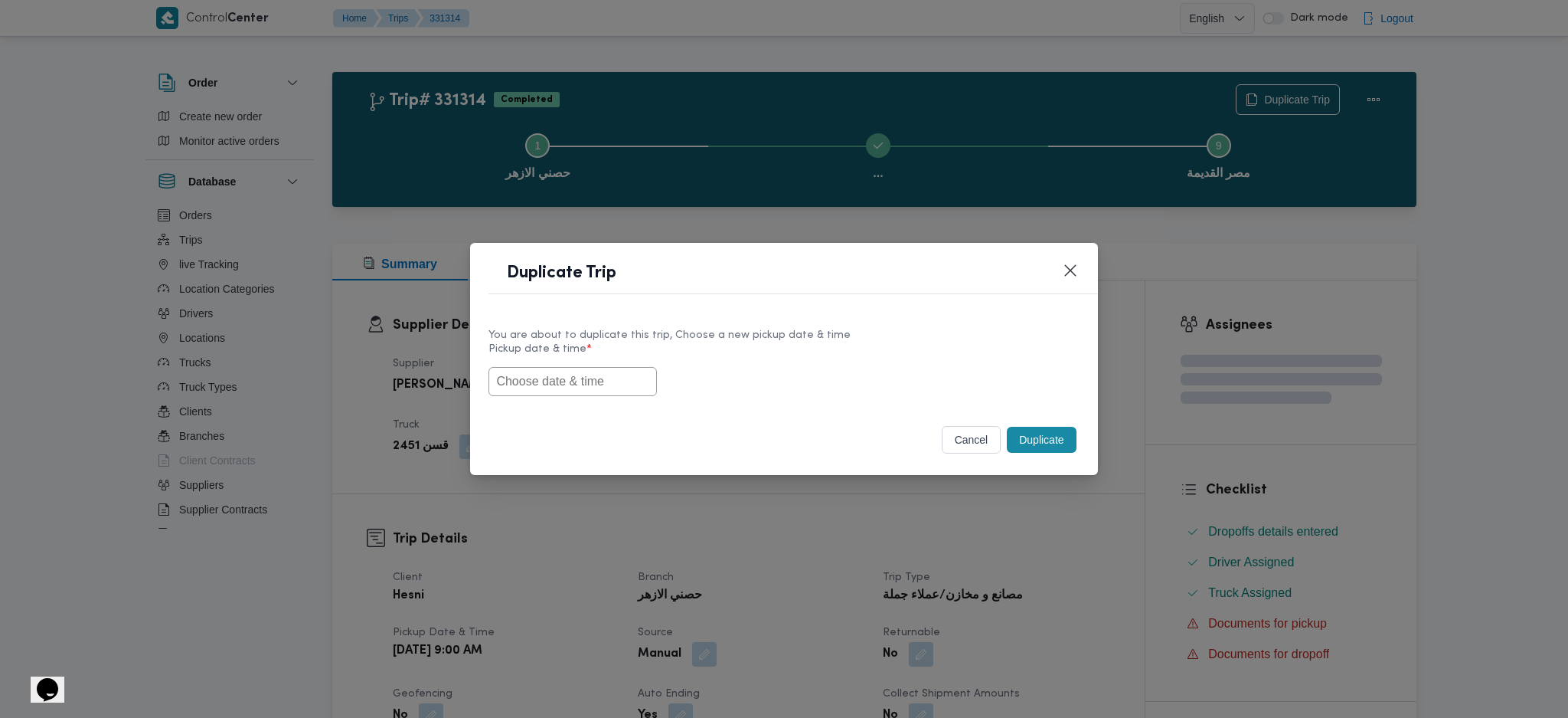
click at [581, 379] on input "text" at bounding box center [573, 382] width 168 height 29
paste input "[DATE] 9:00AM"
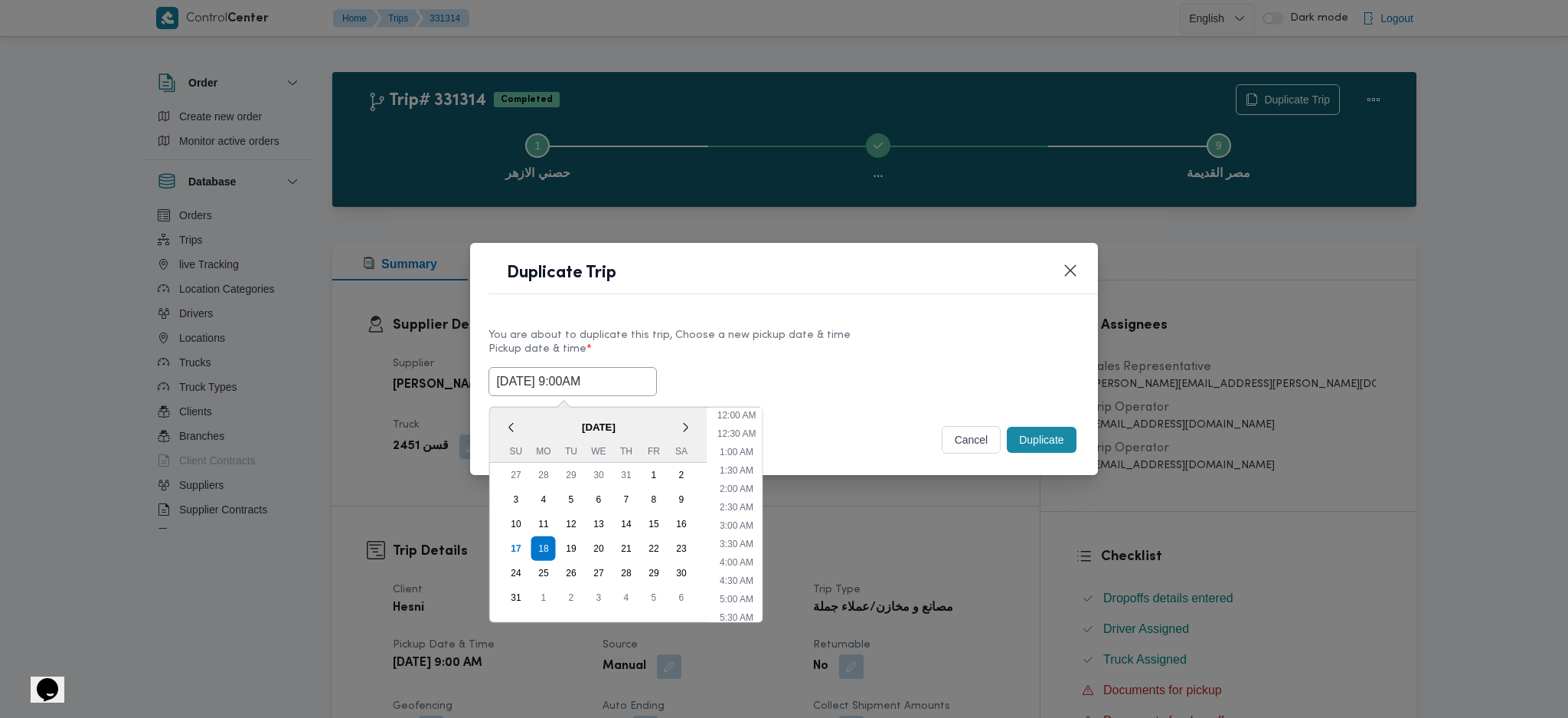
scroll to position [456, 0]
type input "[DATE] 9:00AM"
click at [1054, 446] on button "Duplicate" at bounding box center [1041, 439] width 69 height 26
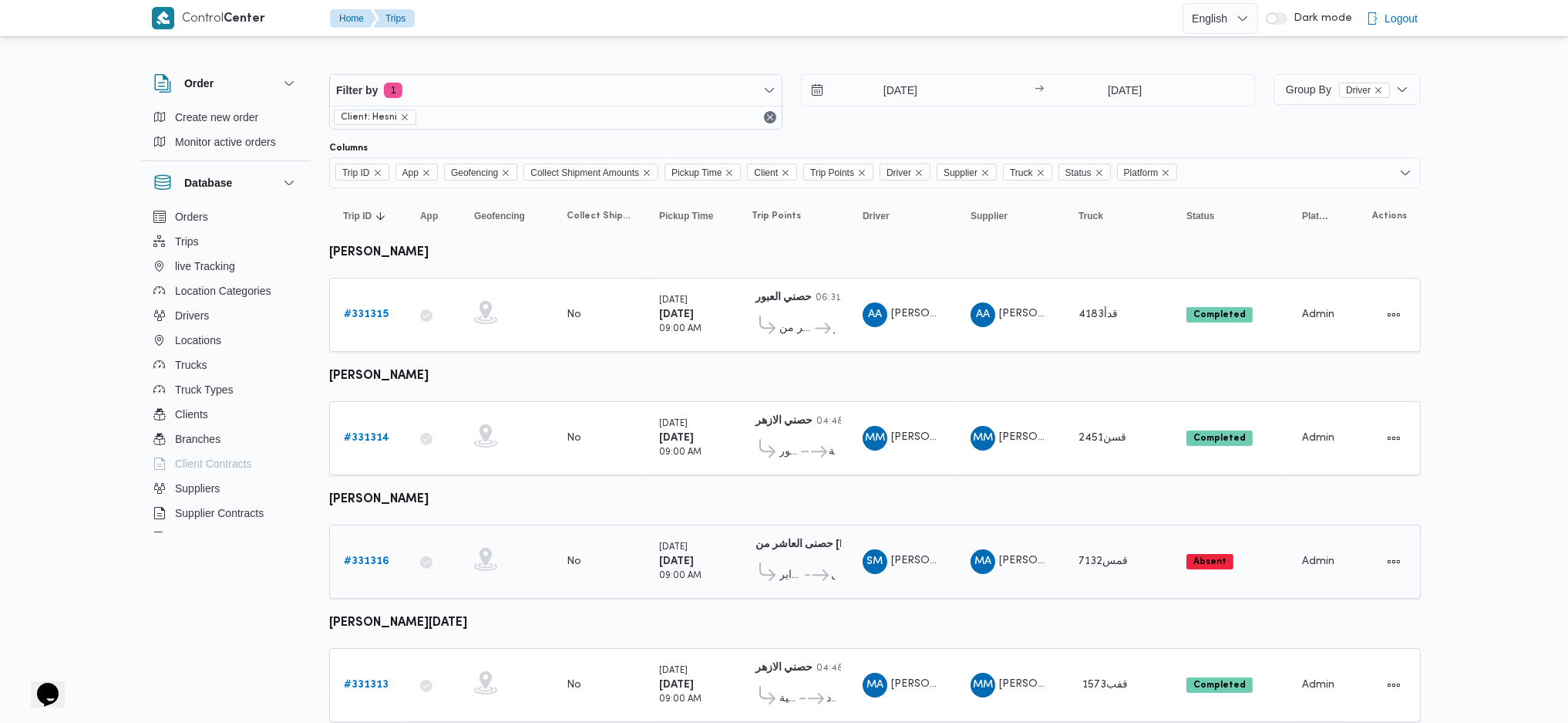
click at [386, 553] on link "# 331316" at bounding box center [367, 561] width 46 height 18
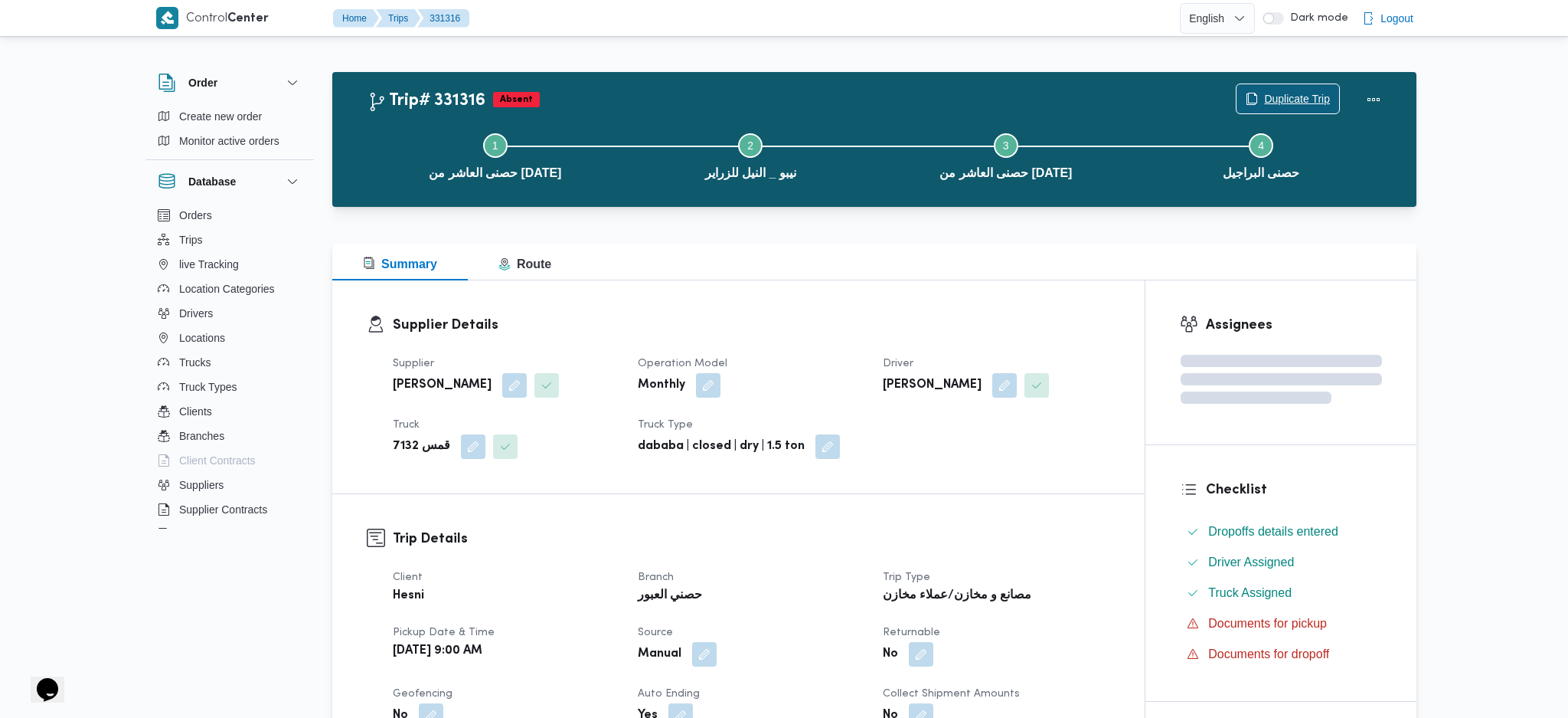
click at [1289, 96] on span "Duplicate Trip" at bounding box center [1297, 99] width 66 height 18
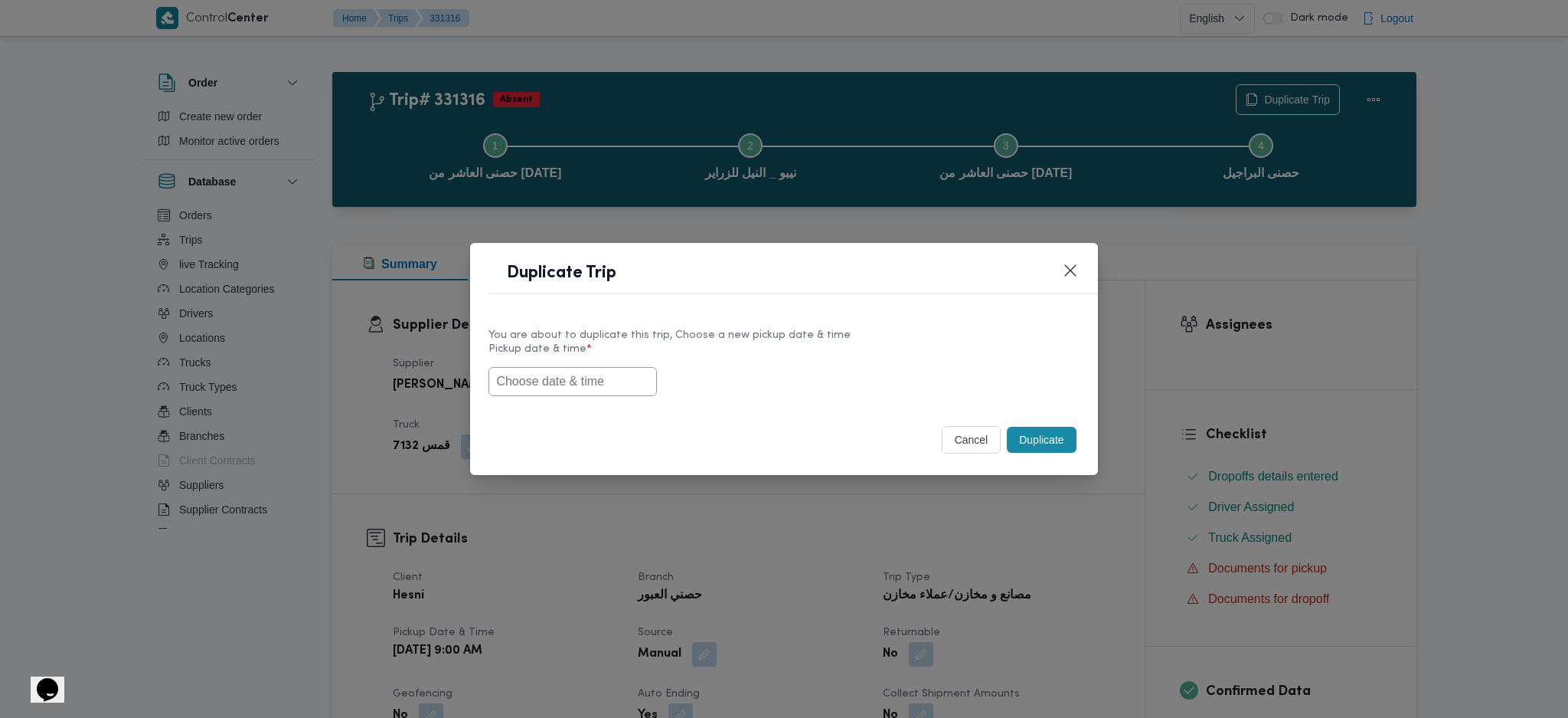
click at [540, 378] on input "text" at bounding box center [573, 382] width 168 height 29
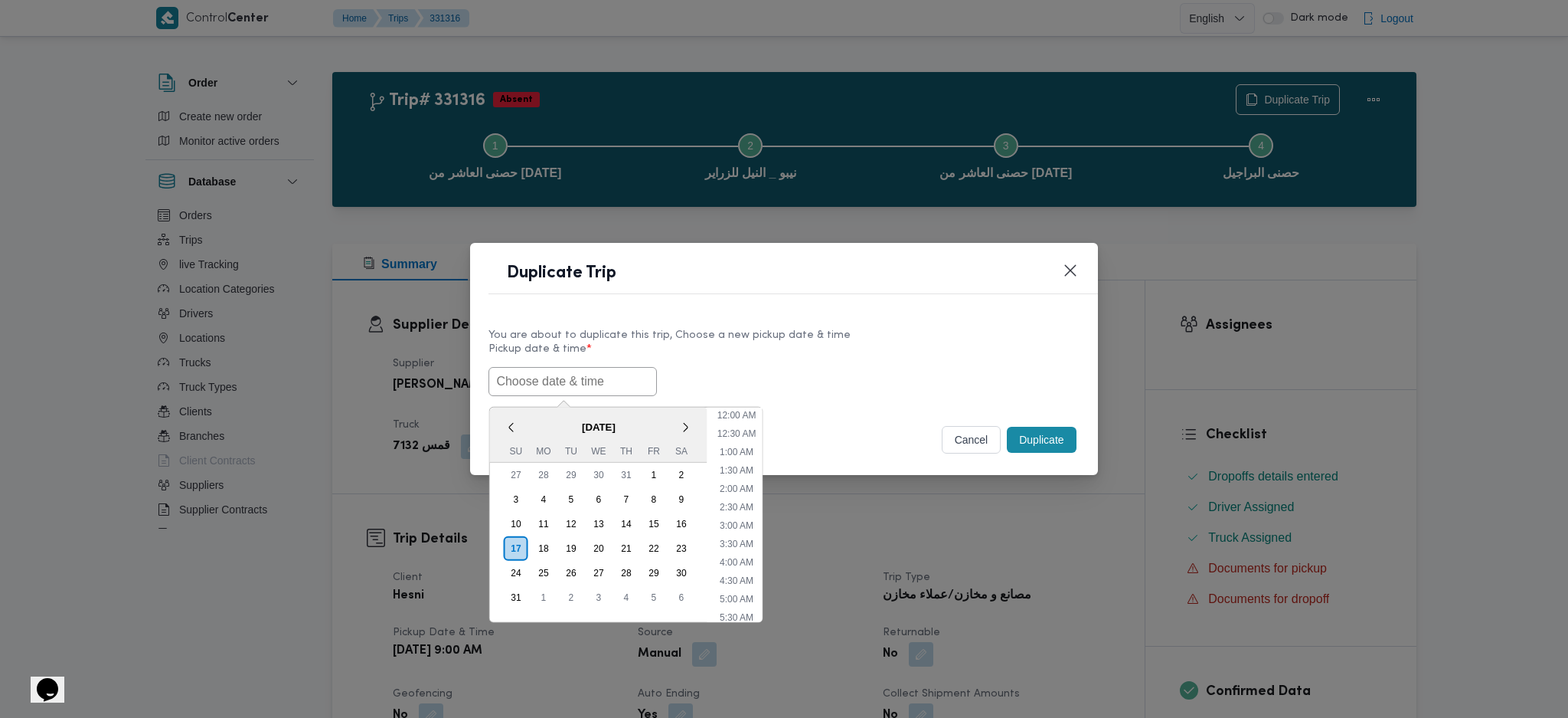
paste input "[DATE] 9:00AM"
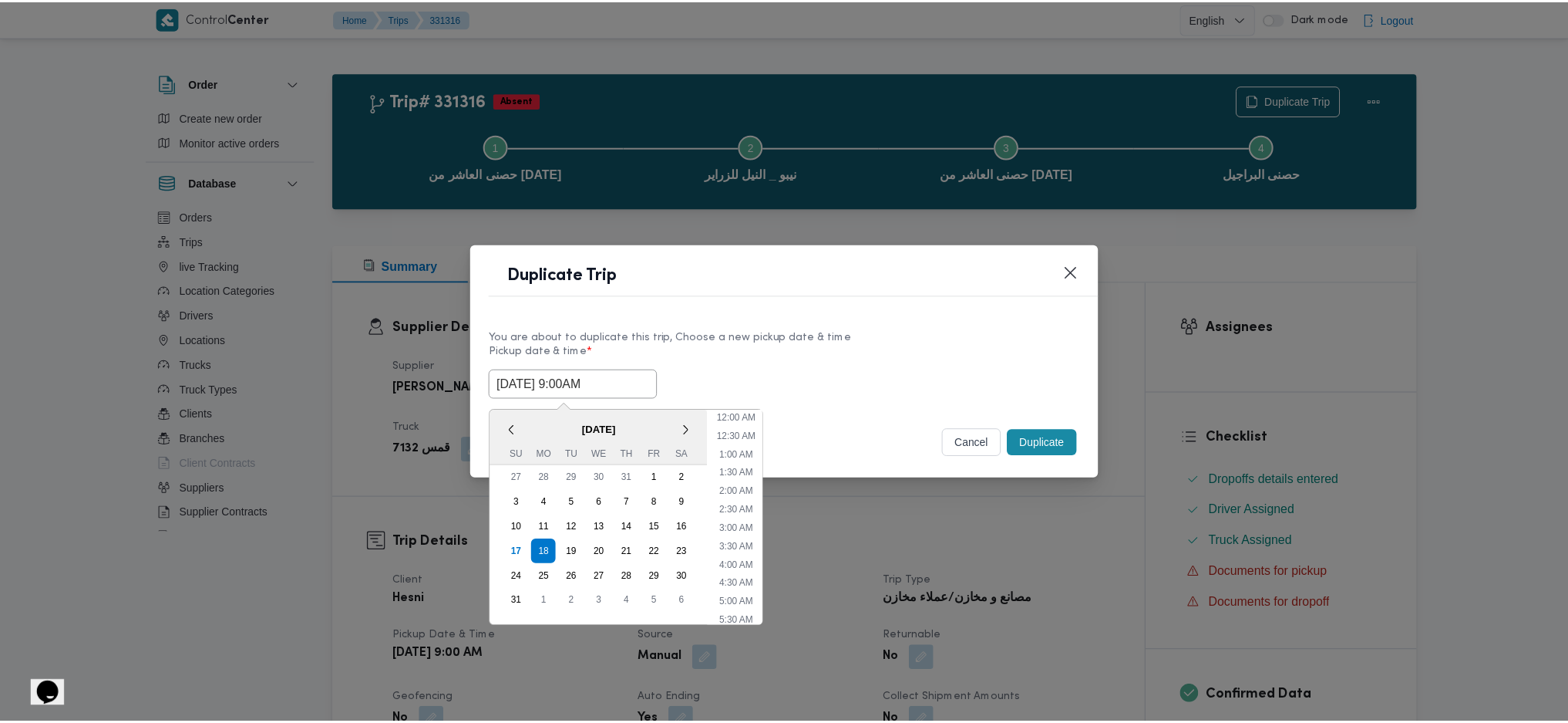
scroll to position [459, 0]
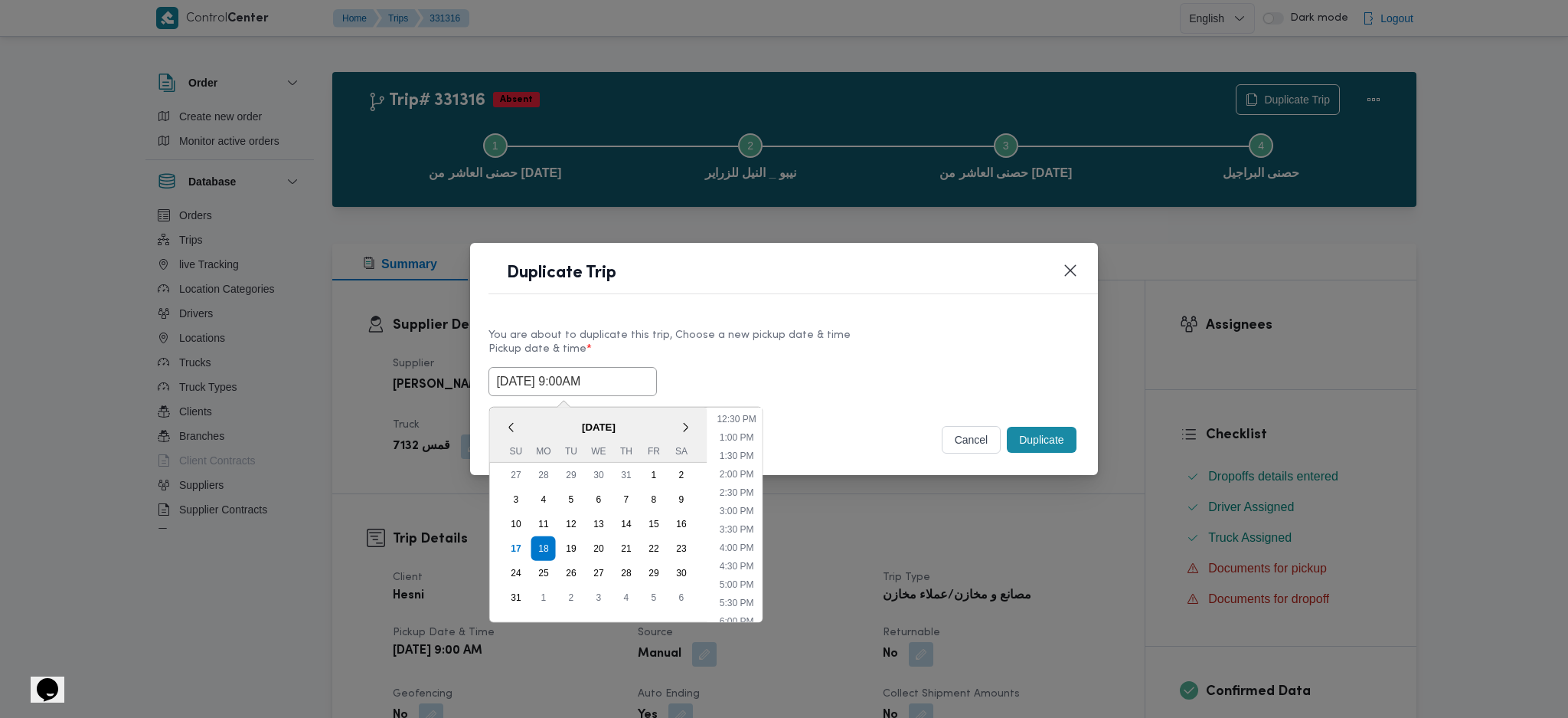
type input "[DATE] 9:00AM"
click at [1046, 441] on button "Duplicate" at bounding box center [1041, 439] width 69 height 26
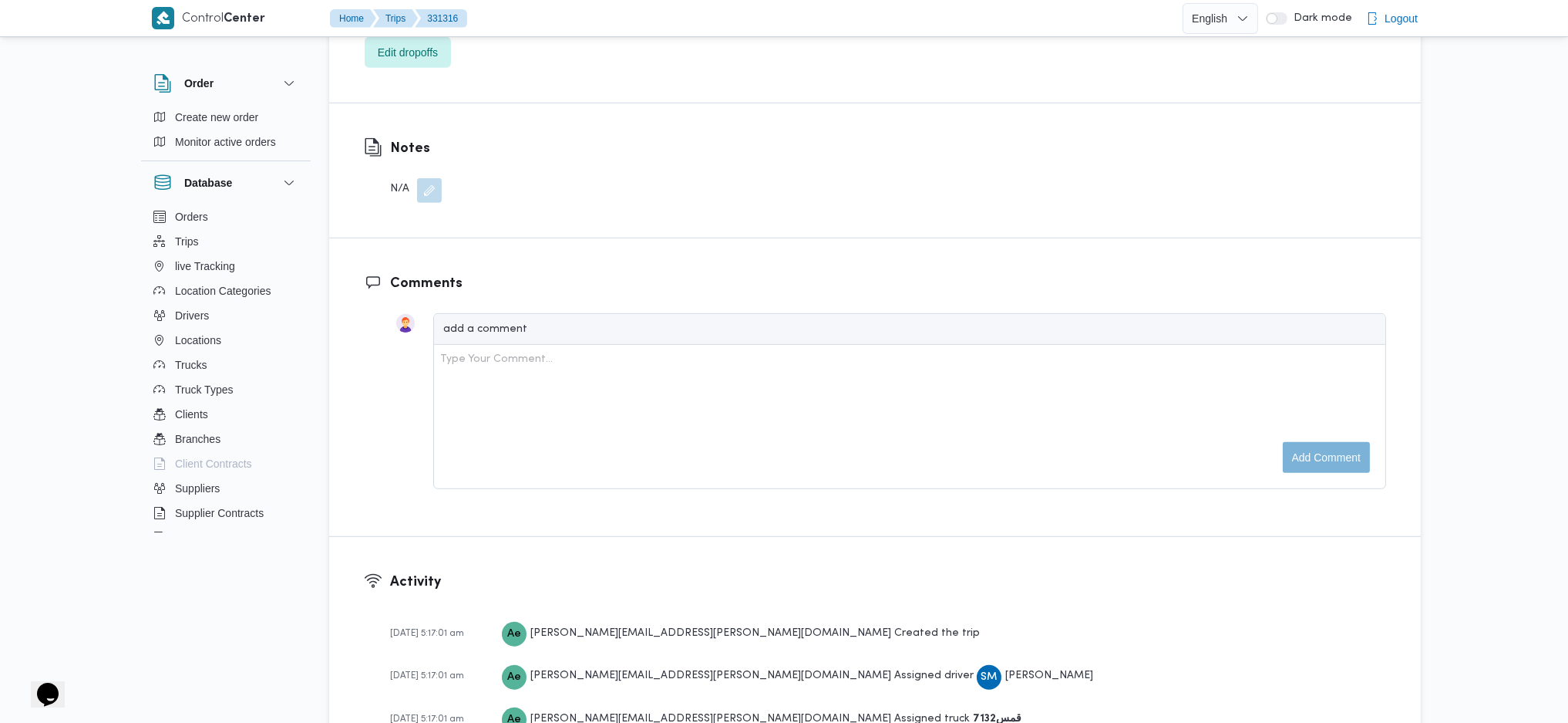
scroll to position [1851, 0]
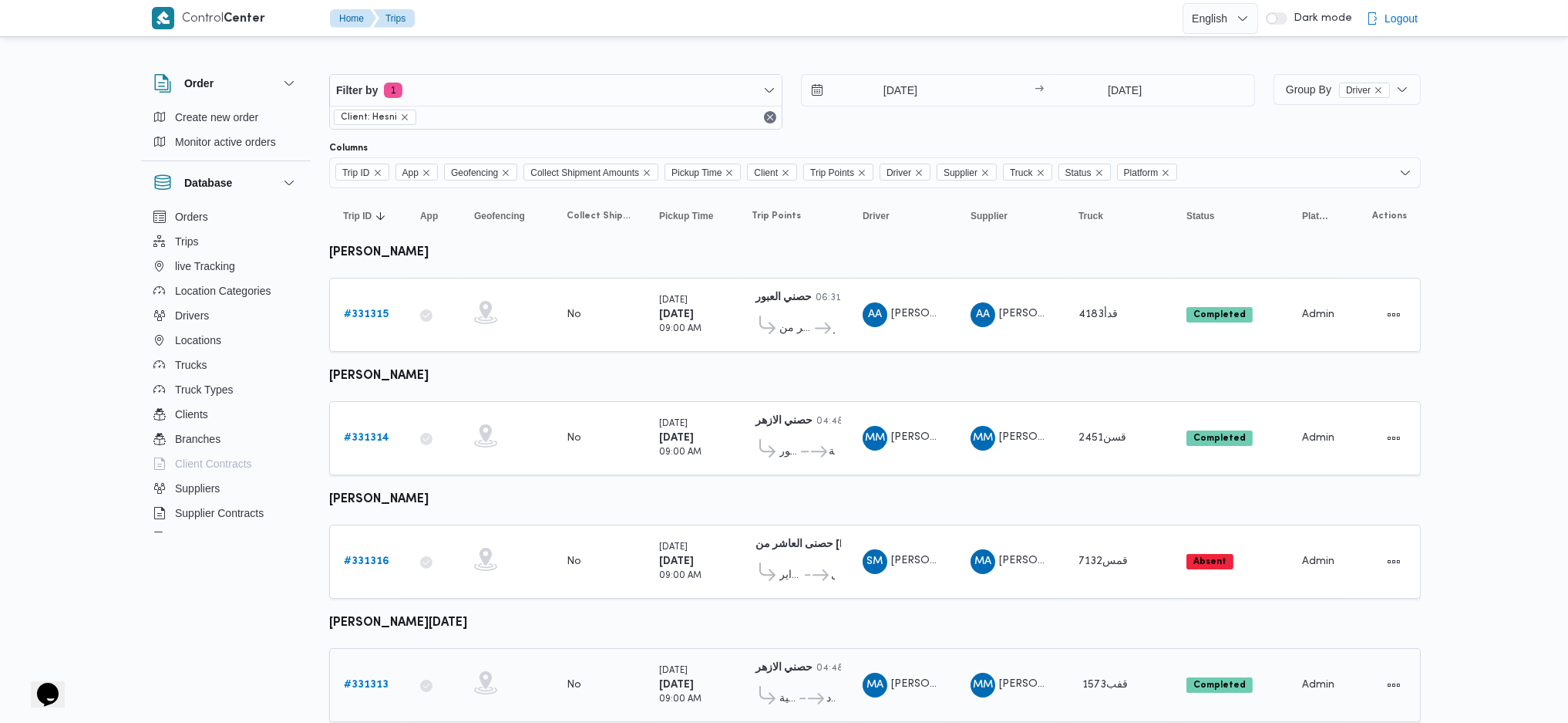
click at [359, 679] on b "# 331313" at bounding box center [367, 684] width 45 height 10
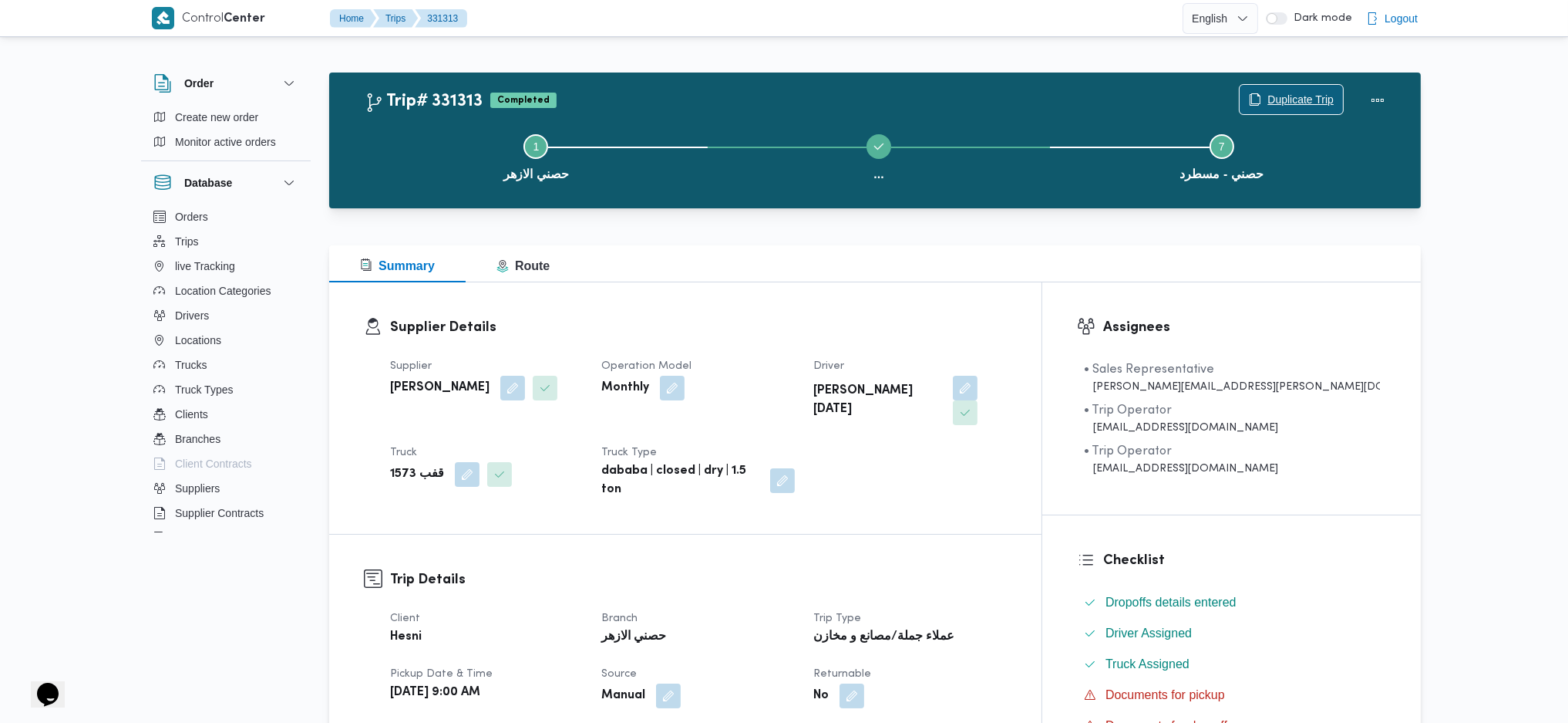
click at [1252, 103] on icon "button" at bounding box center [1255, 99] width 13 height 13
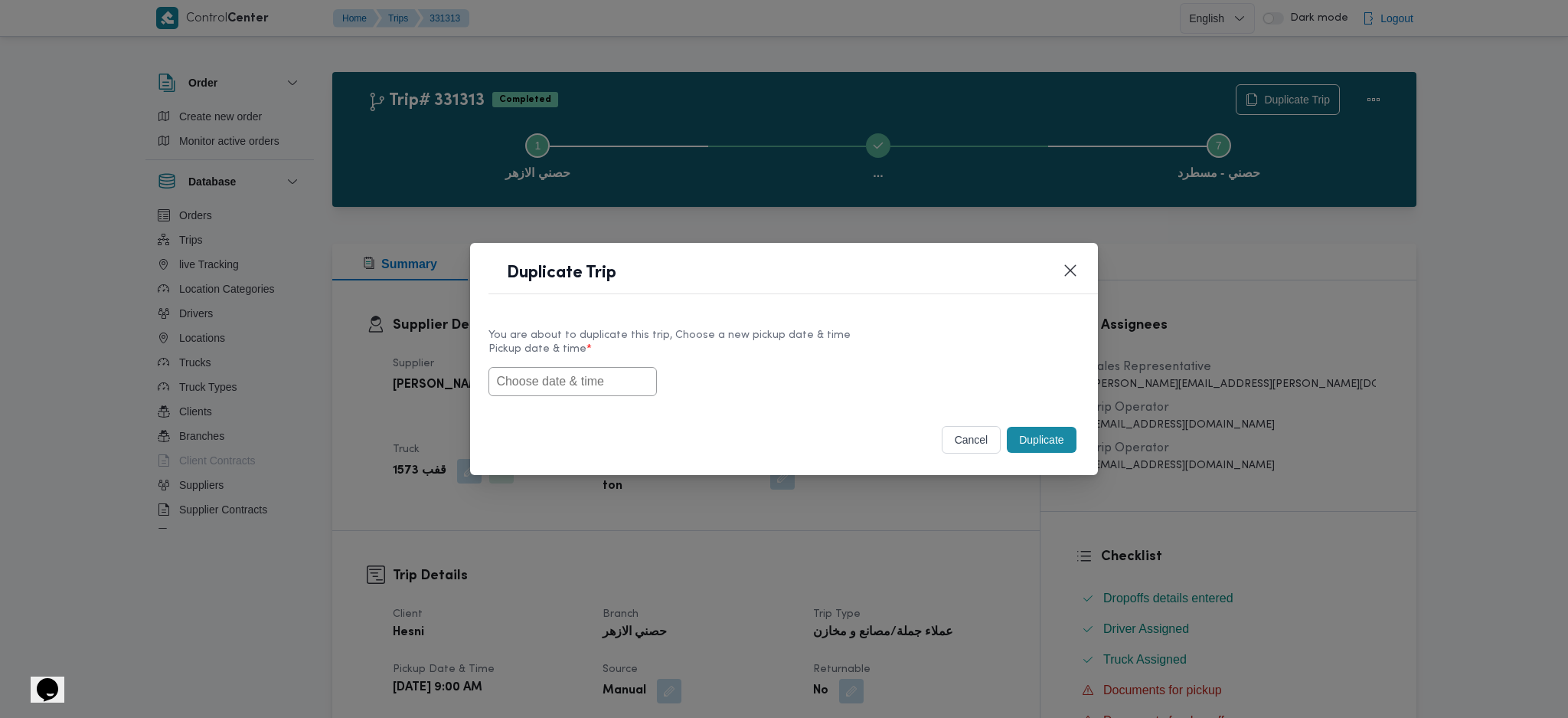
click at [565, 381] on input "text" at bounding box center [573, 382] width 168 height 29
paste input "[DATE] 9:00AM"
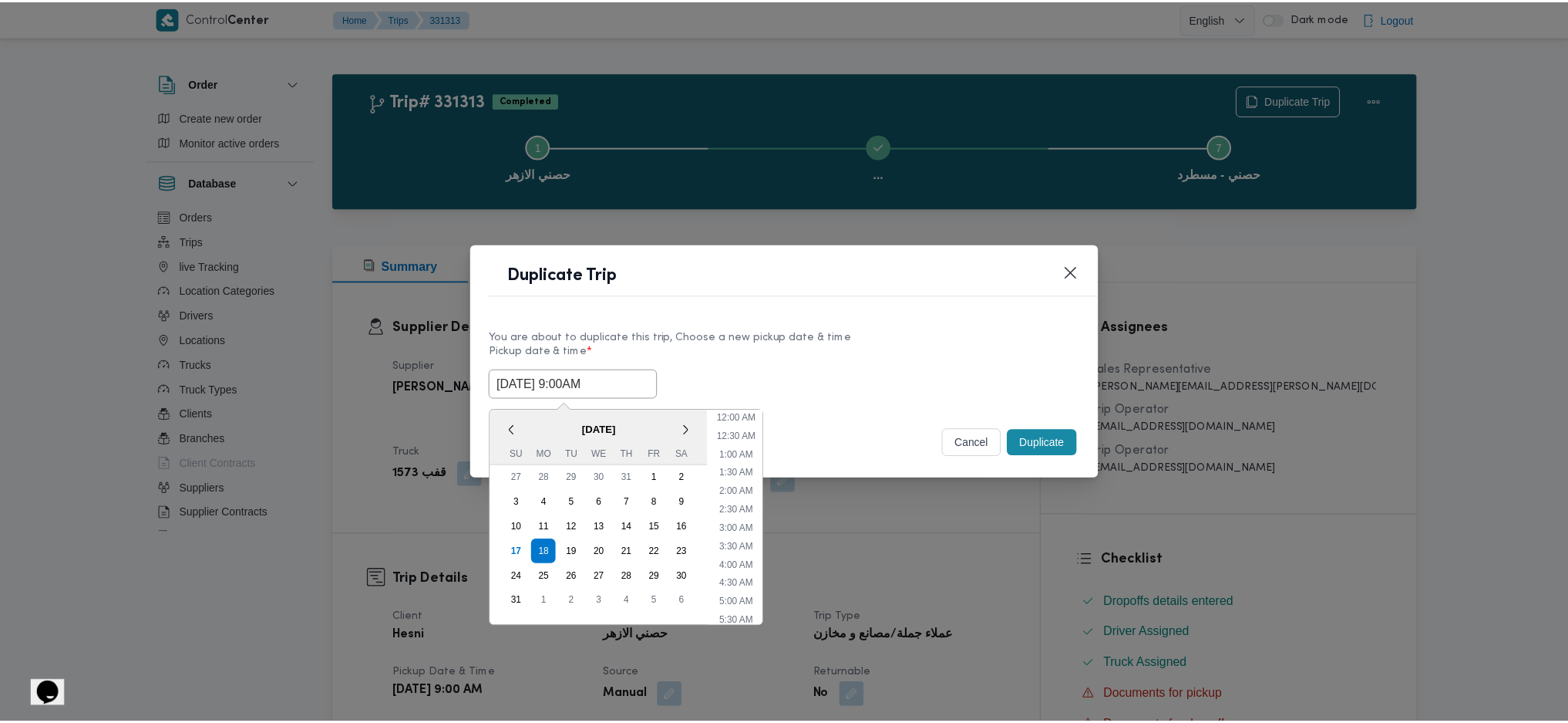
scroll to position [459, 0]
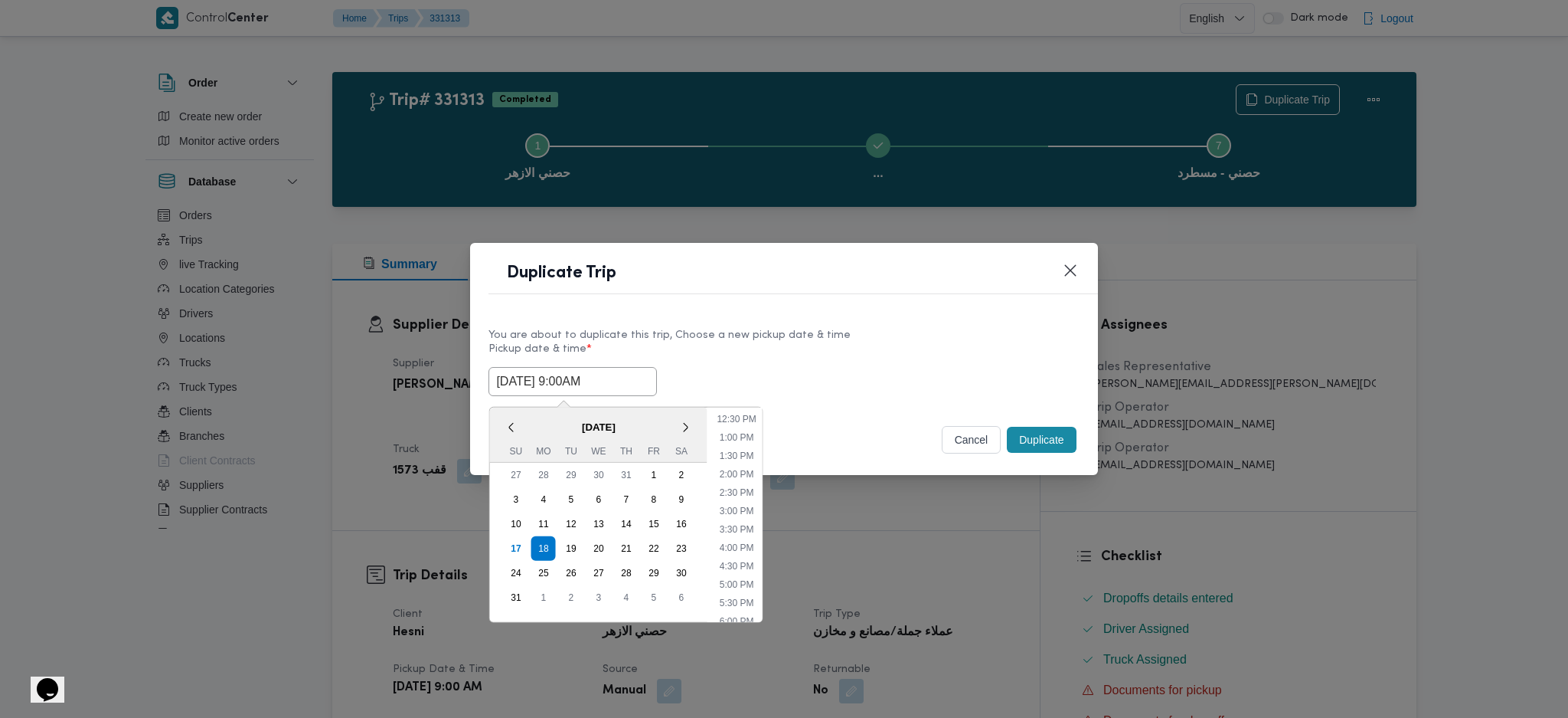
type input "[DATE] 9:00AM"
click at [1045, 440] on button "Duplicate" at bounding box center [1041, 439] width 69 height 26
